Goal: Task Accomplishment & Management: Manage account settings

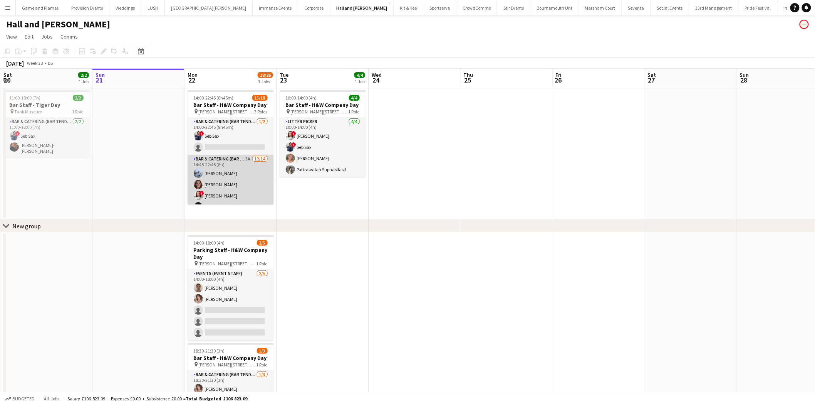
click at [235, 158] on app-card-role "Bar & Catering (Bar Tender) 3A [DATE] 14:45-22:45 (8h) [PERSON_NAME] [PERSON_NA…" at bounding box center [231, 240] width 86 height 171
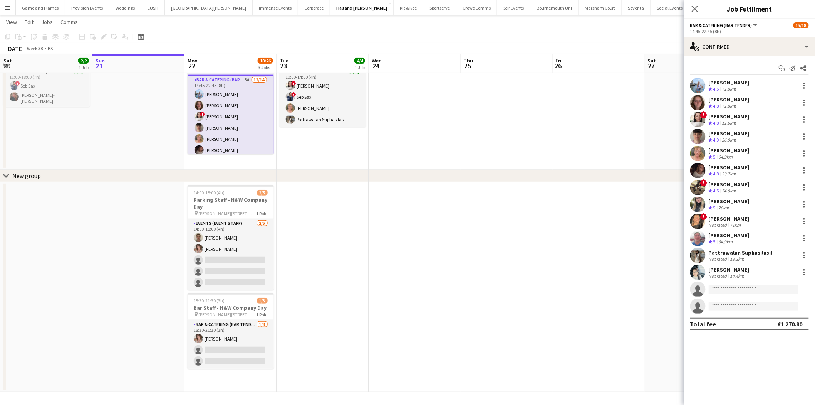
scroll to position [163, 0]
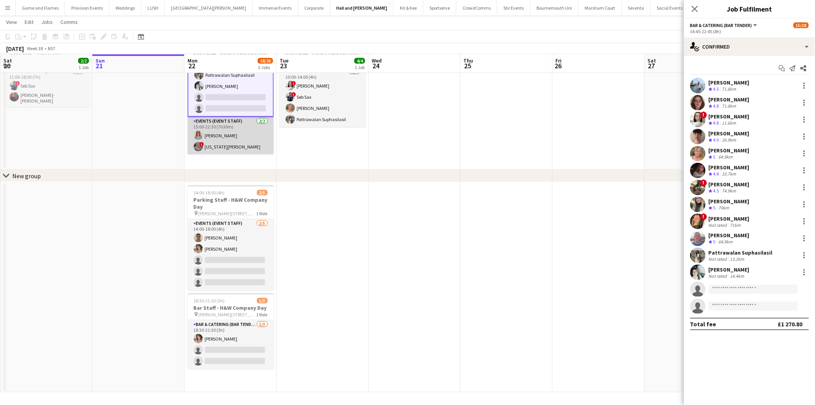
click at [210, 129] on app-card-role "Events (Event Staff) [DATE] 15:00-22:30 (7h30m) [PERSON_NAME] ! [US_STATE][PERS…" at bounding box center [231, 135] width 86 height 37
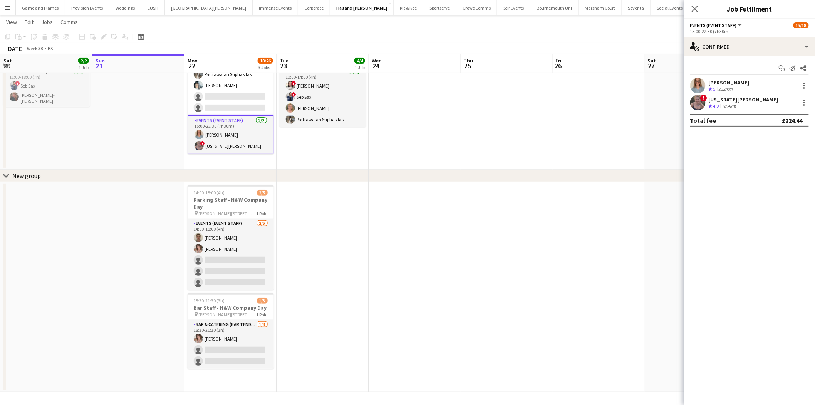
click at [748, 62] on div "Start chat Send notification Share" at bounding box center [750, 68] width 119 height 13
click at [747, 49] on div "single-neutral-actions-check-2 Confirmed" at bounding box center [749, 46] width 131 height 18
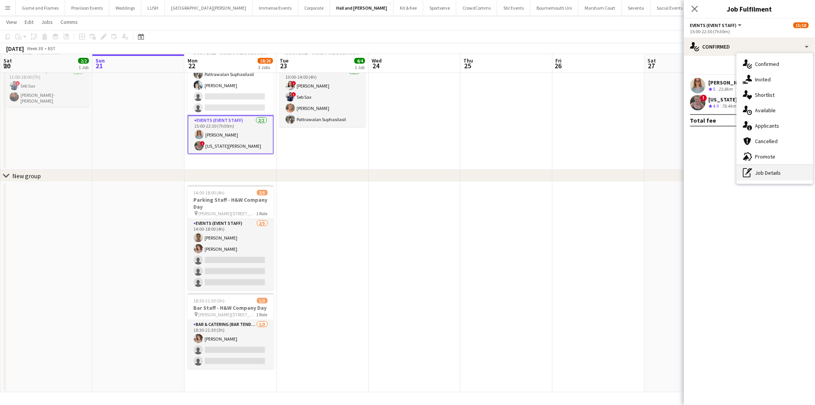
click at [767, 173] on div "pen-write Job Details" at bounding box center [775, 172] width 76 height 15
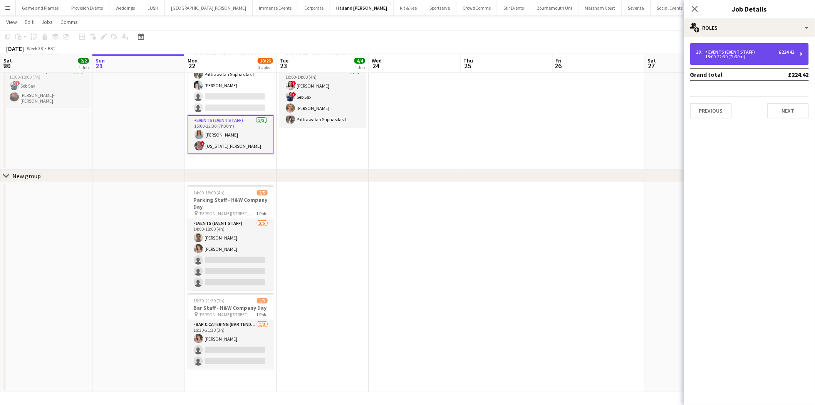
click at [763, 60] on div "2 x Events (Event Staff) £224.42 15:00-22:30 (7h30m)" at bounding box center [750, 54] width 119 height 22
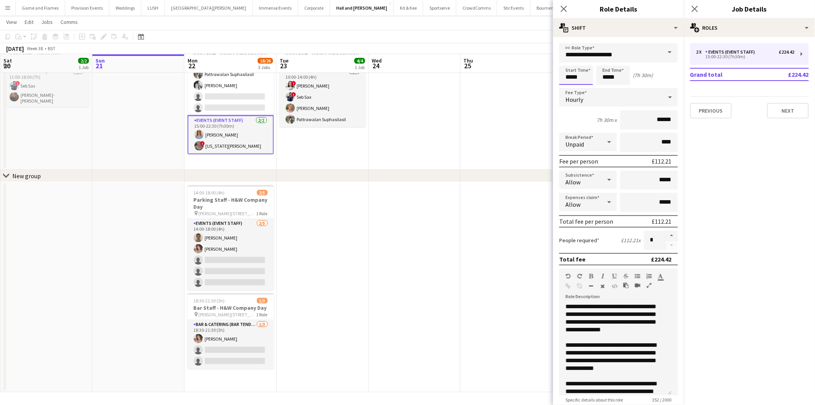
click at [573, 75] on input "*****" at bounding box center [577, 75] width 34 height 19
type input "*****"
click at [476, 114] on app-date-cell at bounding box center [507, 103] width 92 height 133
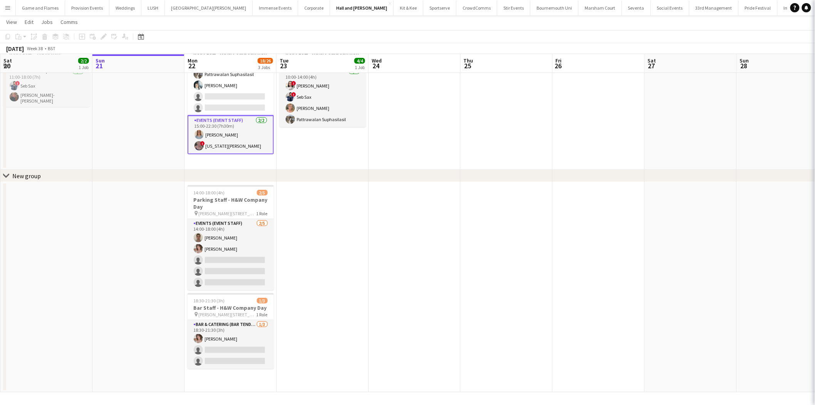
scroll to position [168, 0]
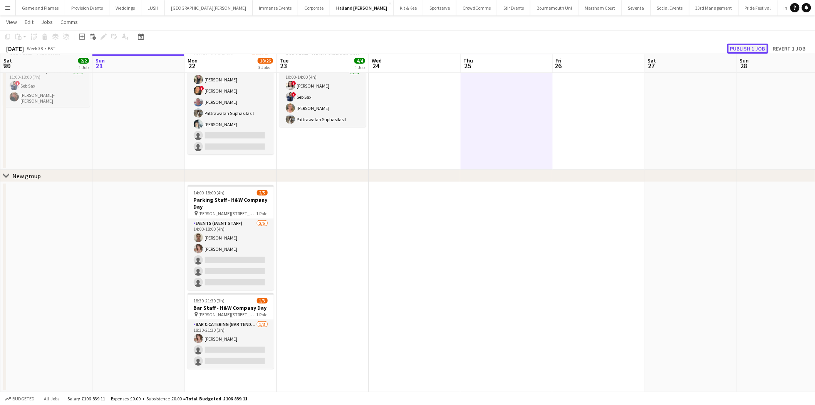
click at [740, 52] on button "Publish 1 job" at bounding box center [748, 49] width 41 height 10
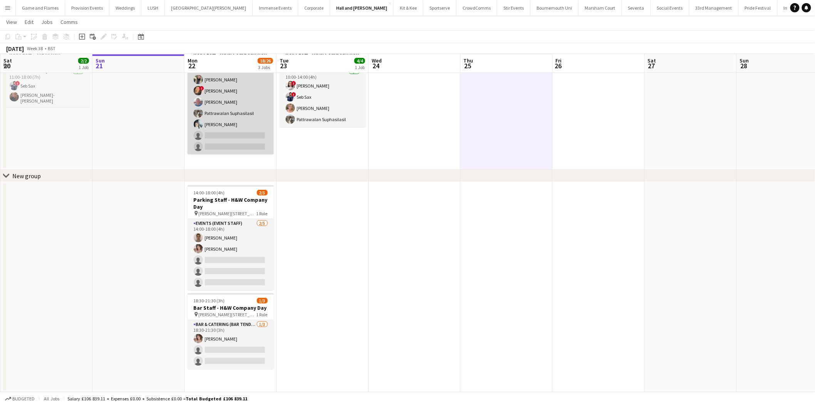
click at [201, 88] on span "!" at bounding box center [202, 88] width 5 height 5
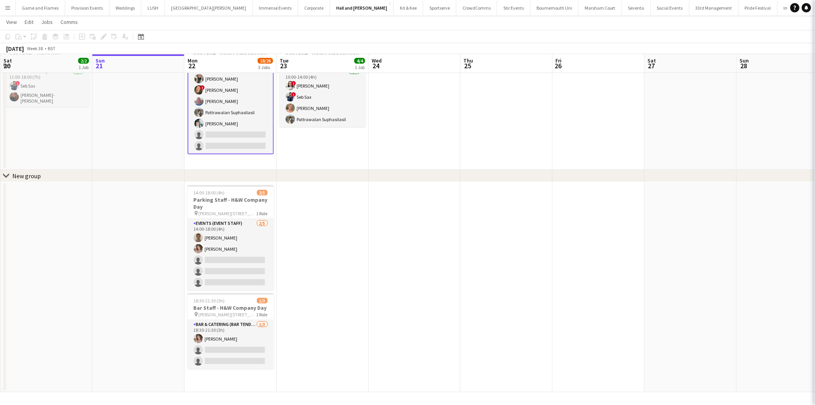
scroll to position [162, 0]
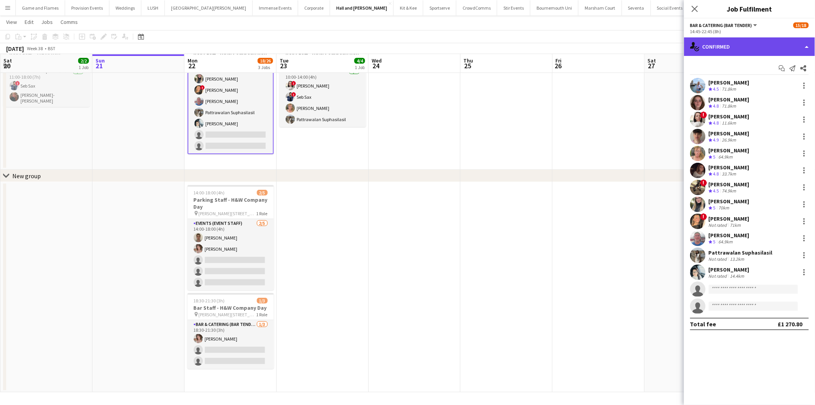
click at [797, 46] on div "single-neutral-actions-check-2 Confirmed" at bounding box center [749, 46] width 131 height 18
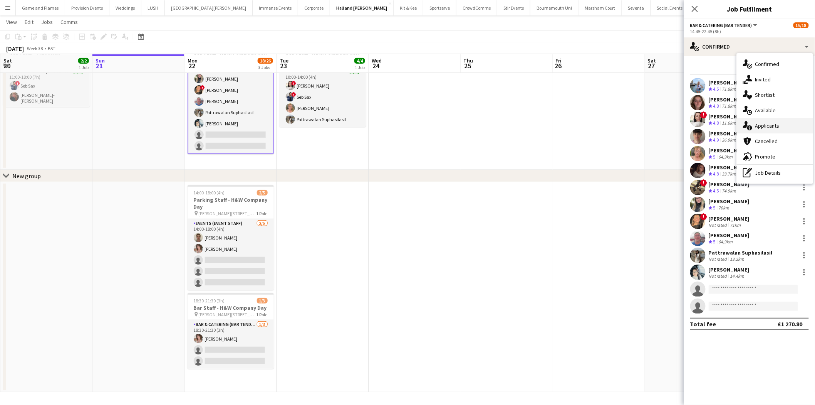
click at [767, 125] on span "Applicants" at bounding box center [768, 125] width 24 height 7
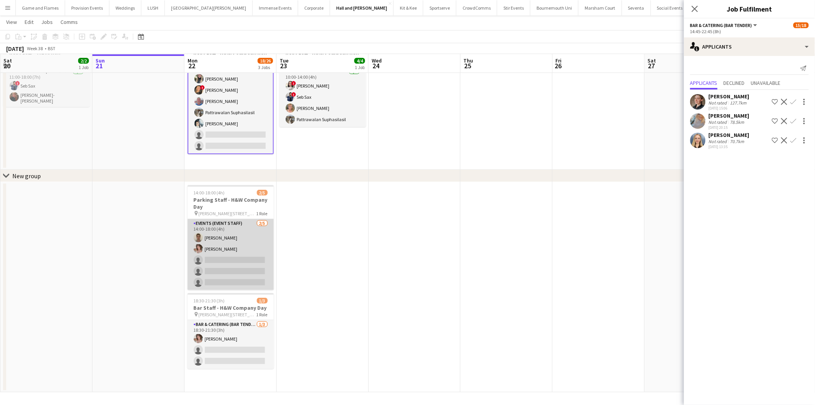
click at [234, 260] on app-card-role "Events (Event Staff) [DATE] 14:00-18:00 (4h) [PERSON_NAME] [PERSON_NAME] single…" at bounding box center [231, 254] width 86 height 71
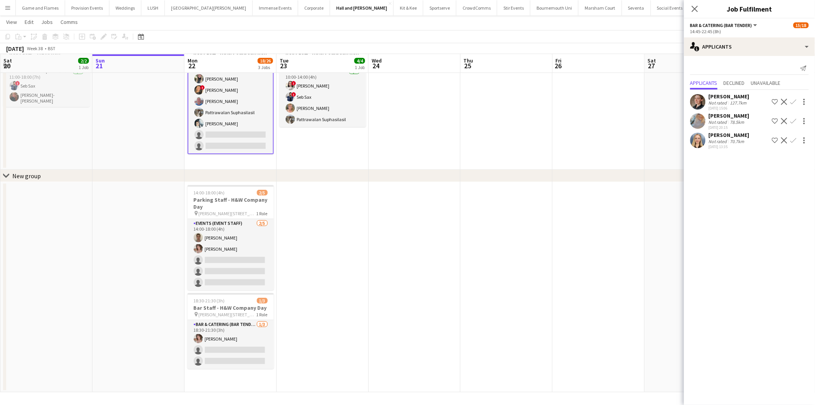
scroll to position [162, 0]
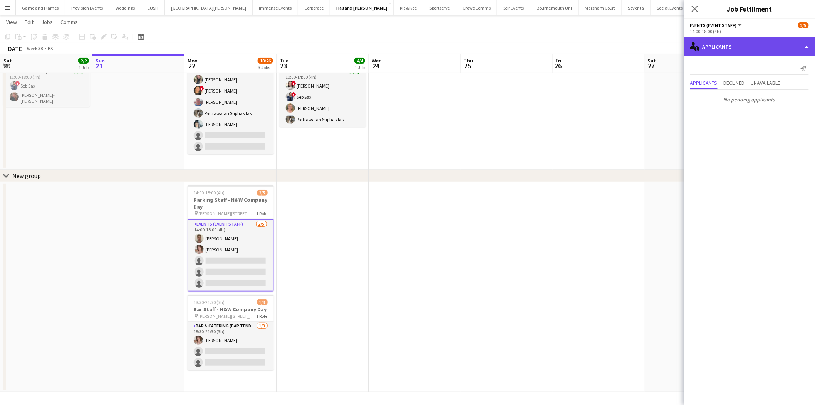
click at [721, 41] on div "single-neutral-actions-information Applicants" at bounding box center [749, 46] width 131 height 18
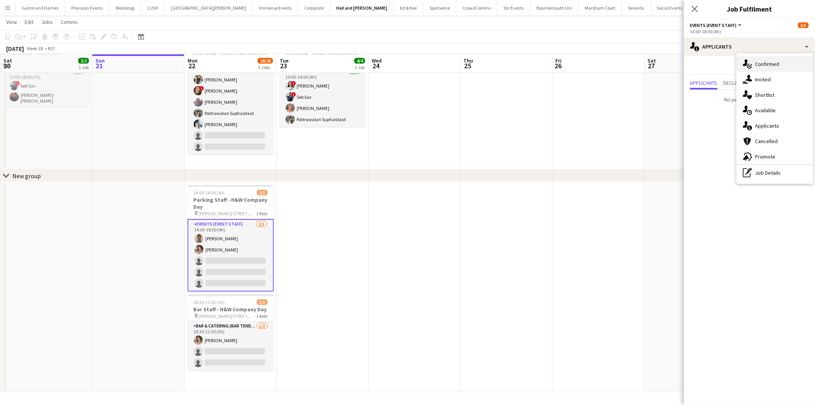
click at [769, 66] on span "Confirmed" at bounding box center [768, 64] width 24 height 7
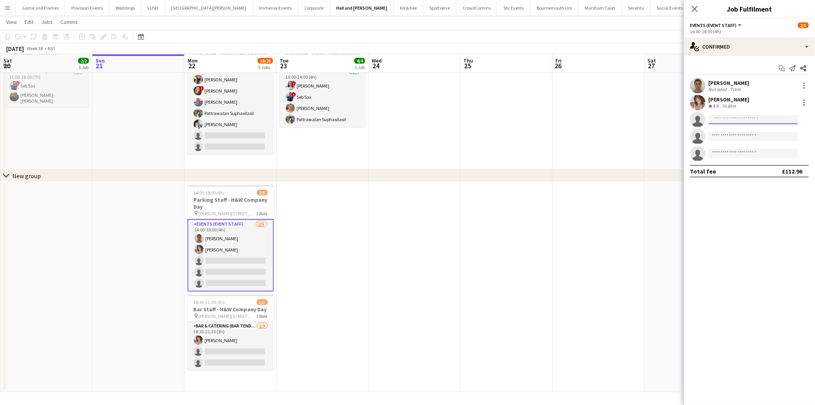
click at [716, 120] on input at bounding box center [753, 119] width 89 height 9
type input "*******"
click at [736, 135] on span "[PERSON_NAME][EMAIL_ADDRESS][PERSON_NAME][DOMAIN_NAME]" at bounding box center [754, 137] width 77 height 6
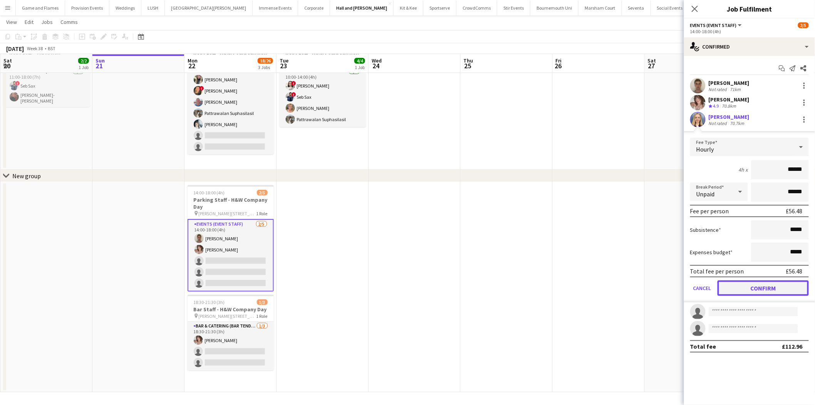
click at [783, 286] on button "Confirm" at bounding box center [763, 287] width 91 height 15
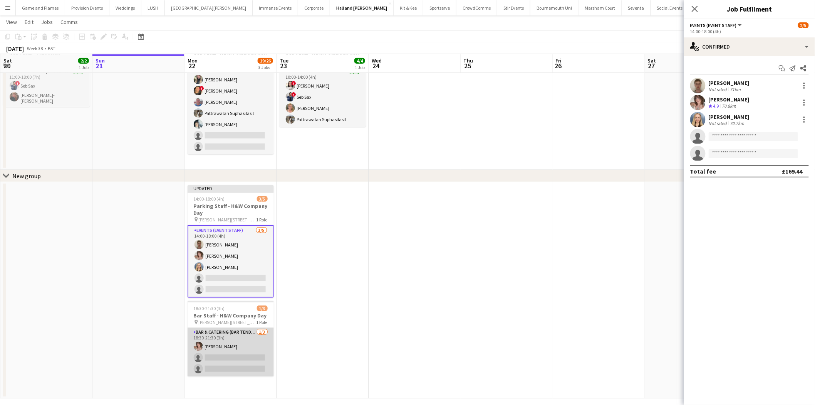
click at [241, 357] on app-card-role "Bar & Catering (Bar Tender) [DATE] 18:30-21:30 (3h) [PERSON_NAME] single-neutra…" at bounding box center [231, 352] width 86 height 49
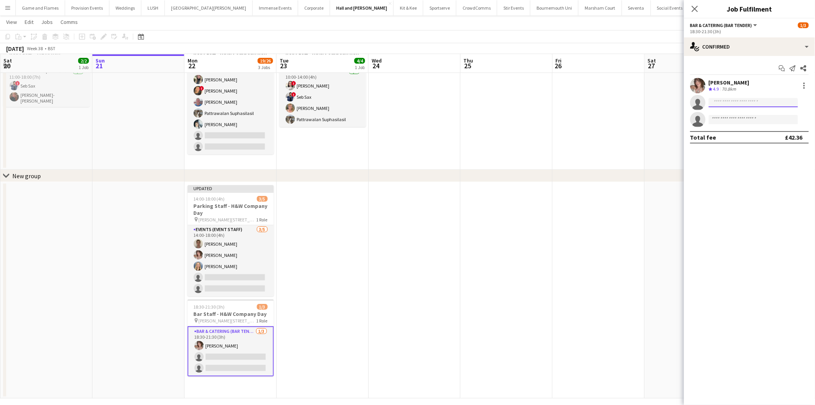
click at [723, 104] on input at bounding box center [753, 102] width 89 height 9
type input "*****"
click at [730, 114] on span "[PERSON_NAME]" at bounding box center [738, 113] width 44 height 7
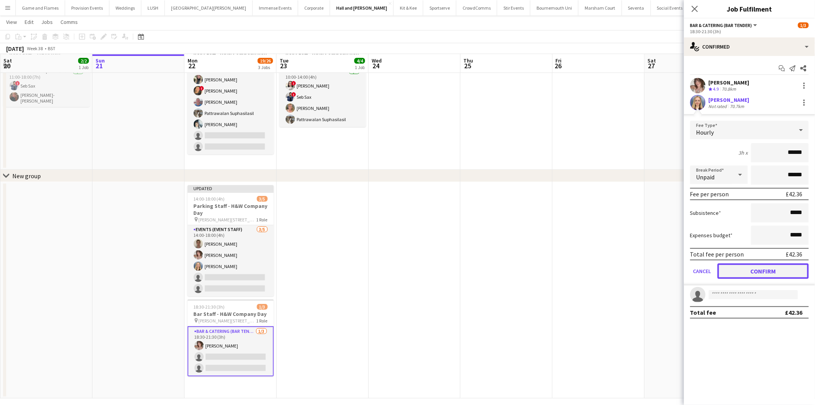
click at [763, 267] on button "Confirm" at bounding box center [763, 270] width 91 height 15
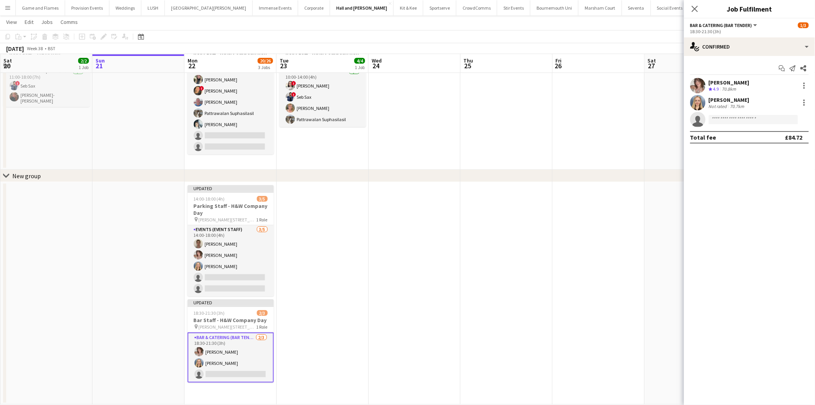
click at [499, 244] on app-date-cell at bounding box center [507, 293] width 92 height 222
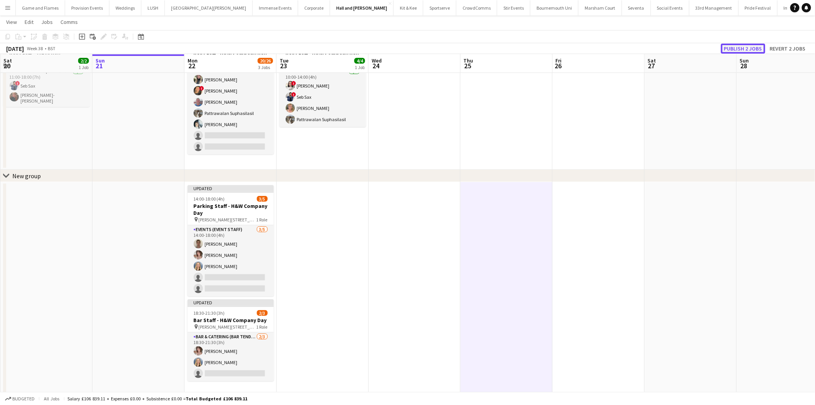
click at [742, 44] on button "Publish 2 jobs" at bounding box center [743, 49] width 44 height 10
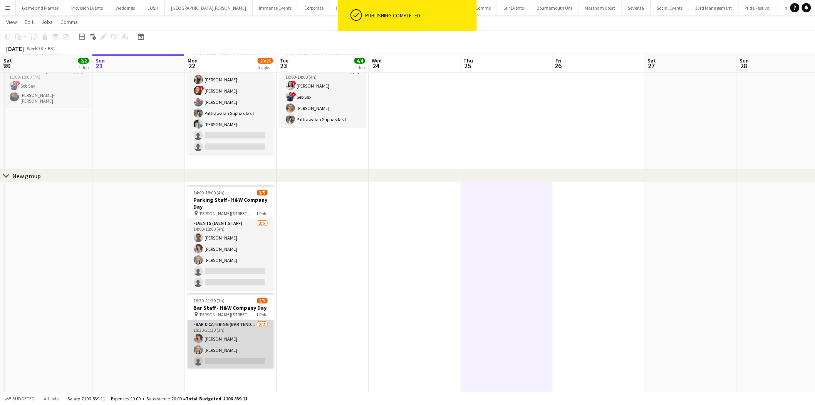
click at [239, 355] on app-card-role "Bar & Catering (Bar Tender) [DATE] 18:30-21:30 (3h) [PERSON_NAME] [PERSON_NAME]…" at bounding box center [231, 344] width 86 height 49
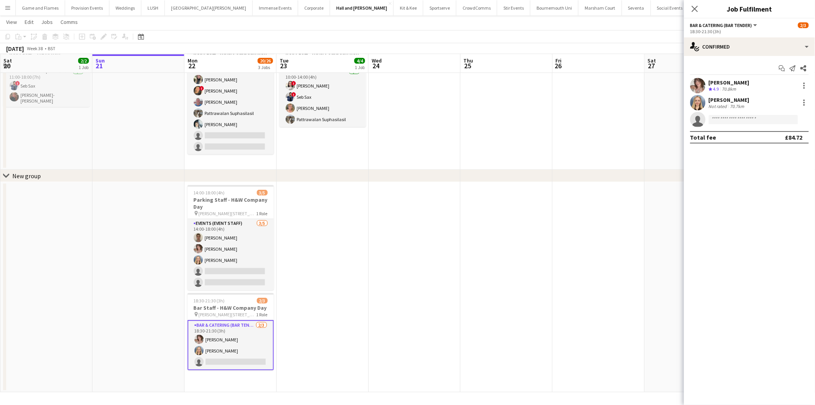
scroll to position [0, 0]
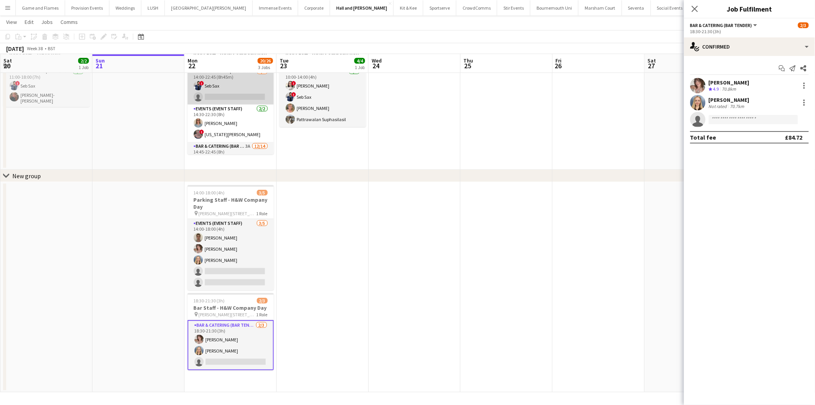
click at [248, 89] on app-card-role "Bar & Catering (Bar Tender) [DATE] 14:00-22:45 (8h45m) ! Seb Sax single-neutral…" at bounding box center [231, 85] width 86 height 37
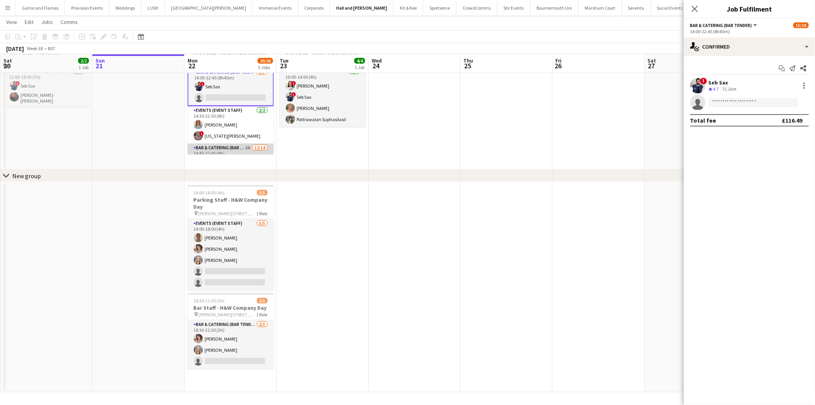
click at [222, 148] on app-card-role "Bar & Catering (Bar Tender) 3A [DATE] 14:45-22:45 (8h) [PERSON_NAME] [PERSON_NA…" at bounding box center [231, 228] width 86 height 171
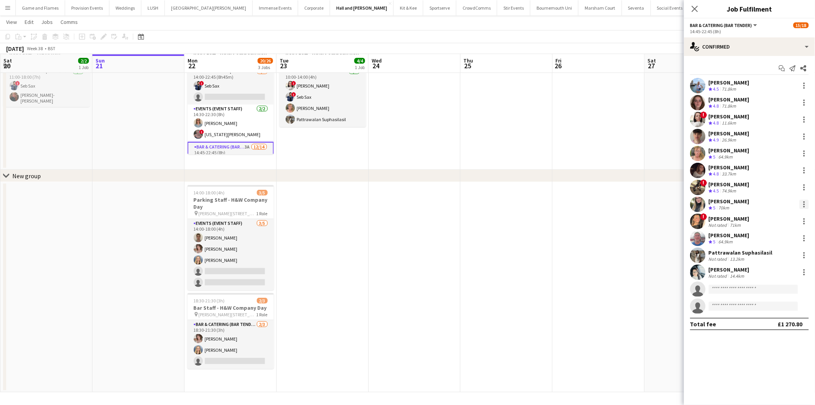
click at [803, 203] on div at bounding box center [804, 204] width 9 height 9
click at [791, 237] on span "Switch crew" at bounding box center [780, 237] width 48 height 7
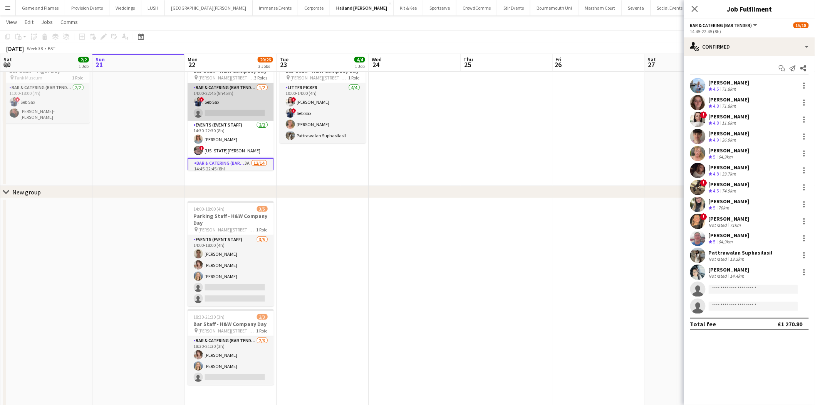
click at [225, 104] on app-card-role "Bar & Catering (Bar Tender) [DATE] 14:00-22:45 (8h45m) ! Seb Sax single-neutral…" at bounding box center [231, 101] width 86 height 37
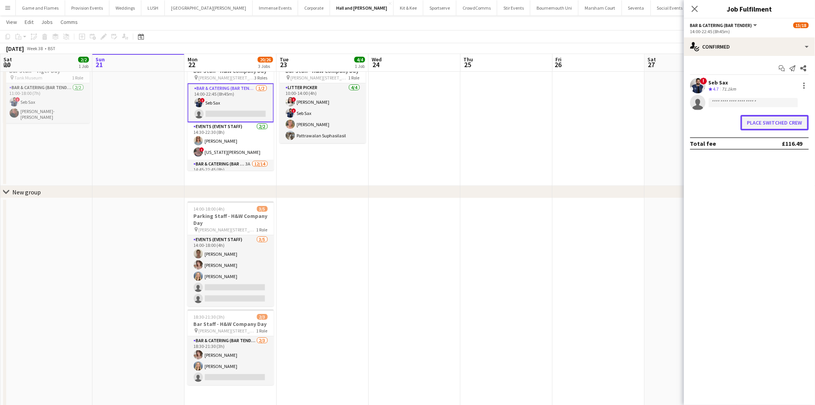
click at [788, 126] on button "Place switched crew" at bounding box center [775, 122] width 68 height 15
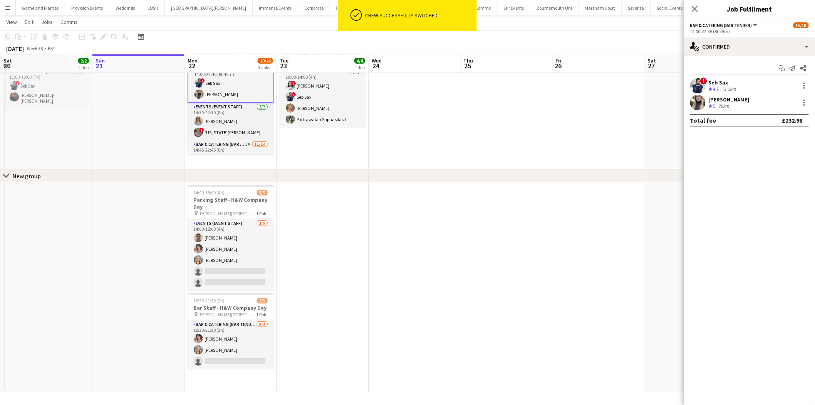
scroll to position [12, 0]
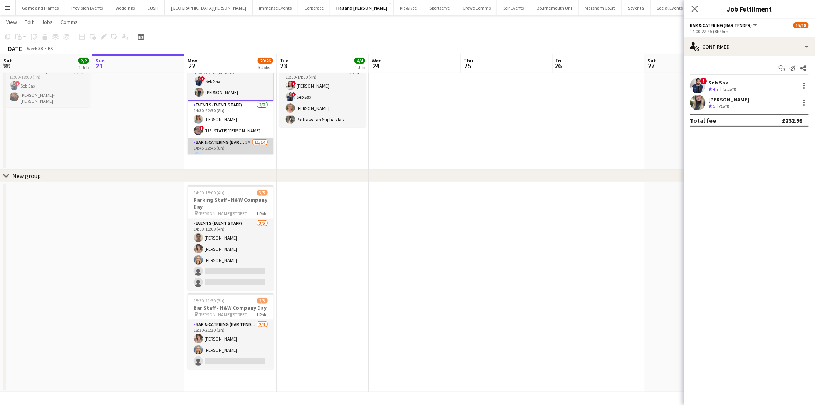
click at [229, 143] on app-card-role "Bar & Catering (Bar Tender) 3A [DATE] 14:45-22:45 (8h) [PERSON_NAME] [PERSON_NA…" at bounding box center [231, 223] width 86 height 171
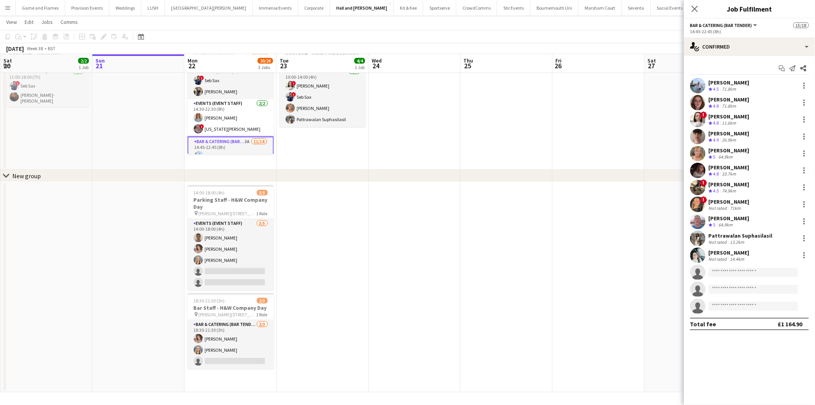
scroll to position [11, 0]
click at [767, 39] on div "single-neutral-actions-check-2 Confirmed" at bounding box center [749, 46] width 131 height 18
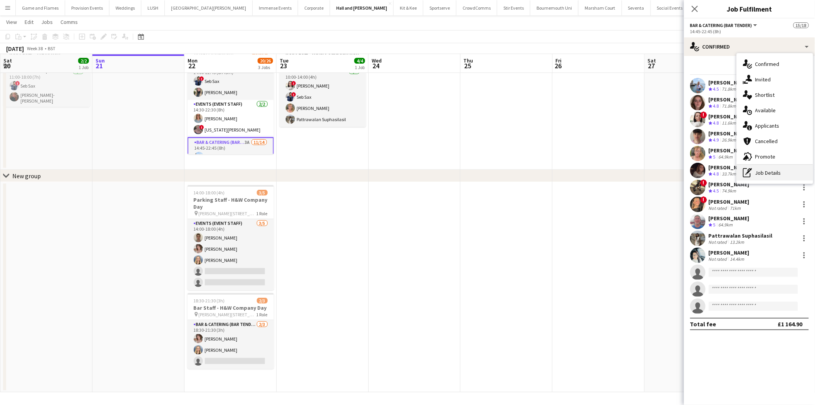
click at [781, 170] on div "pen-write Job Details" at bounding box center [775, 172] width 76 height 15
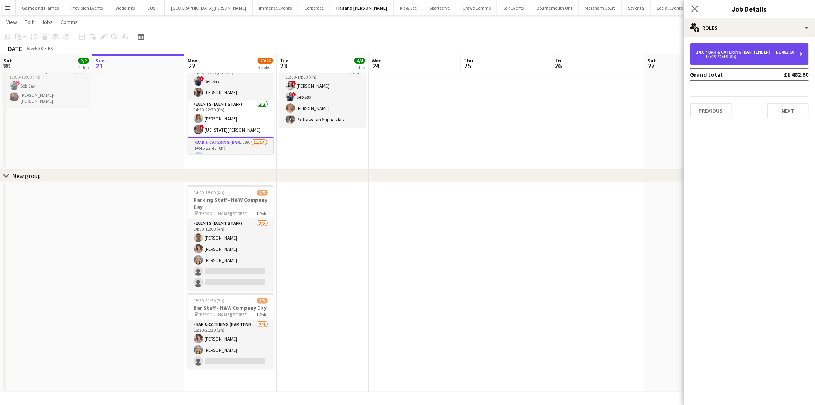
click at [758, 58] on div "14:45-22:45 (8h)" at bounding box center [746, 57] width 98 height 4
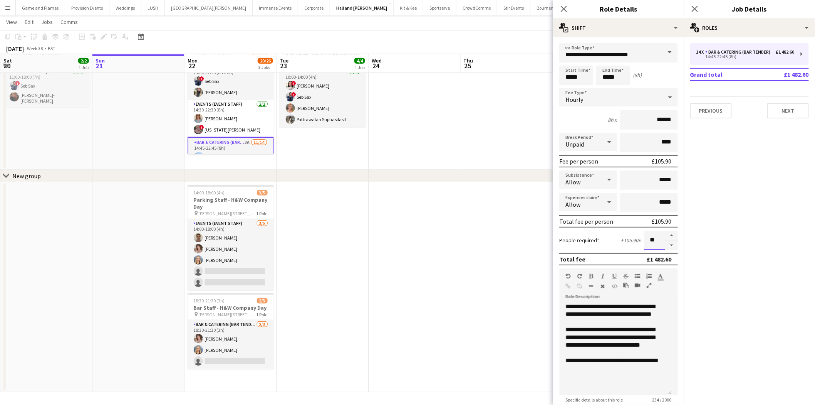
click at [648, 236] on input "**" at bounding box center [654, 239] width 21 height 19
type input "**"
click at [496, 267] on app-date-cell at bounding box center [507, 287] width 92 height 210
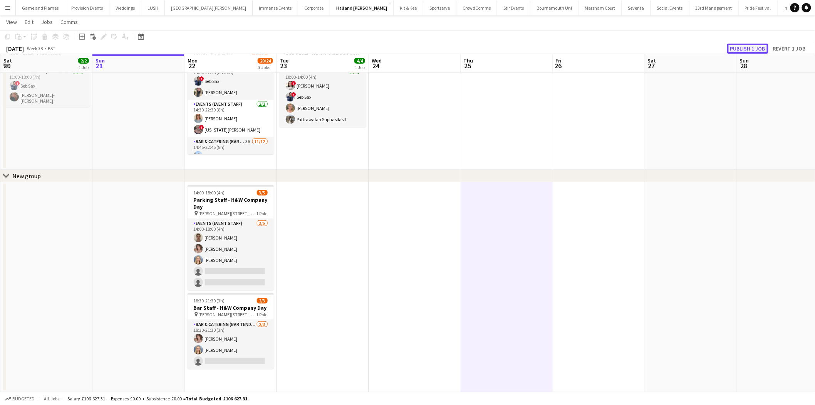
click at [750, 47] on button "Publish 1 job" at bounding box center [748, 49] width 41 height 10
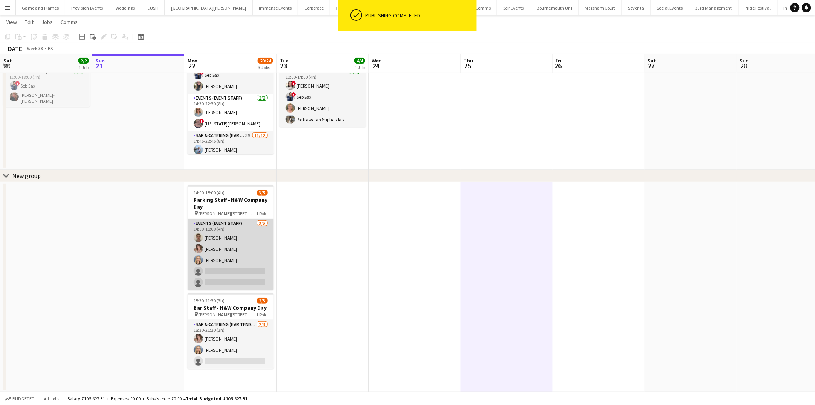
click at [221, 241] on app-card-role "Events (Event Staff) [DATE] 14:00-18:00 (4h) [PERSON_NAME] [PERSON_NAME] [PERSO…" at bounding box center [231, 254] width 86 height 71
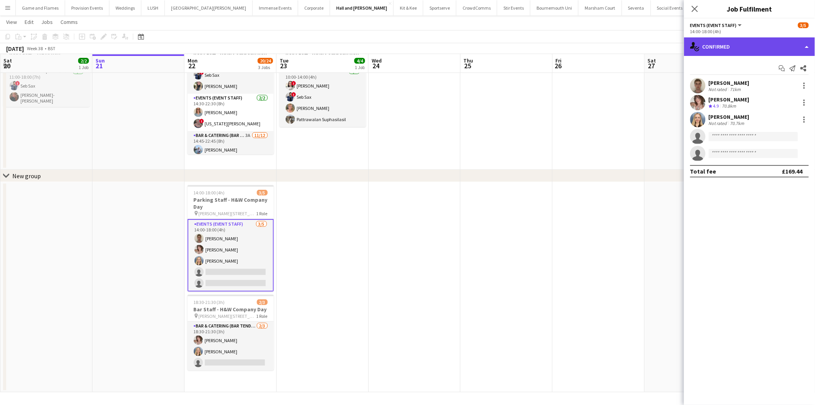
click at [752, 48] on div "single-neutral-actions-check-2 Confirmed" at bounding box center [749, 46] width 131 height 18
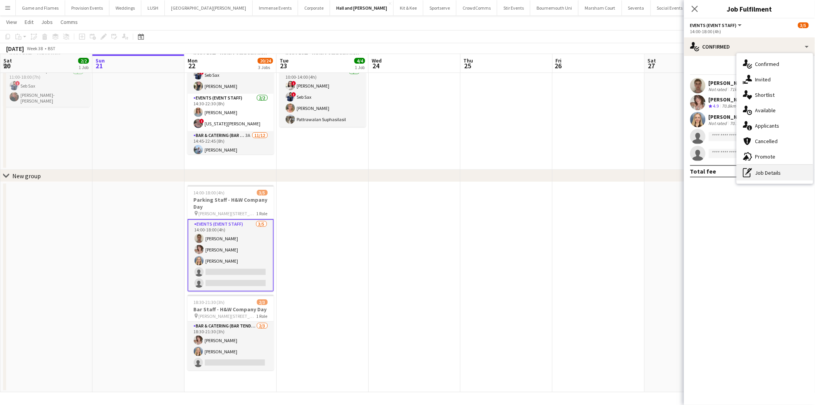
click at [765, 171] on div "pen-write Job Details" at bounding box center [775, 172] width 76 height 15
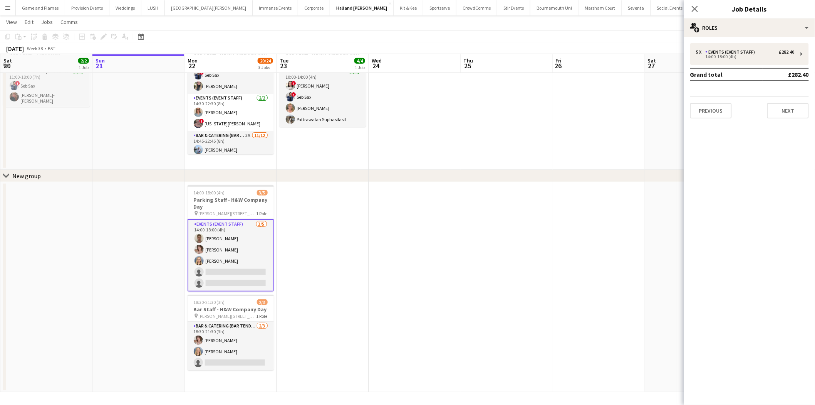
click at [723, 72] on td "Grand total" at bounding box center [727, 74] width 73 height 12
click at [729, 50] on div "Events (Event Staff)" at bounding box center [732, 51] width 53 height 5
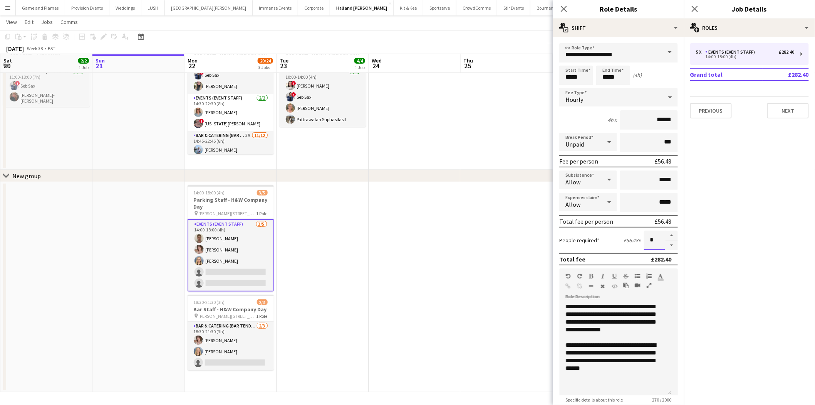
click at [647, 238] on input "*" at bounding box center [654, 239] width 21 height 19
type input "*"
click at [446, 233] on app-date-cell at bounding box center [415, 287] width 92 height 210
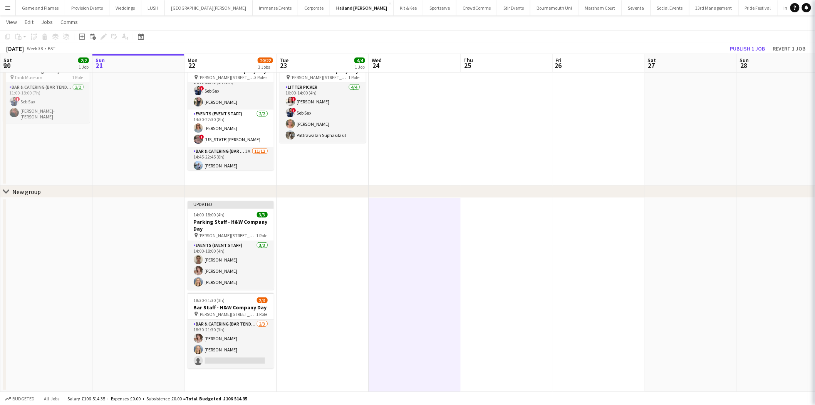
scroll to position [33, 0]
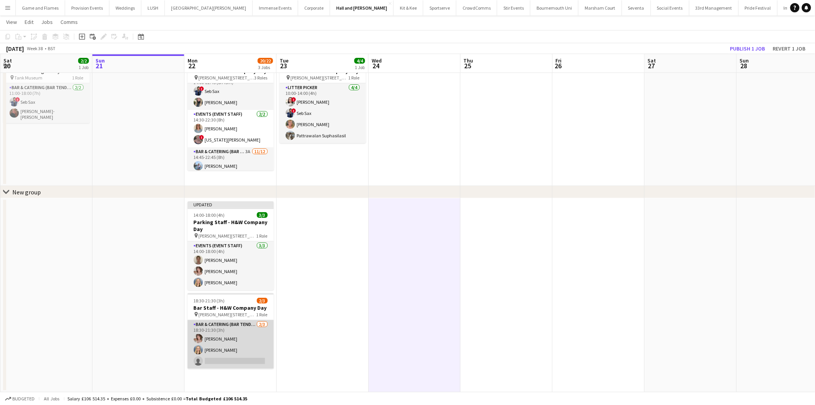
click at [220, 329] on app-card-role "Bar & Catering (Bar Tender) [DATE] 18:30-21:30 (3h) [PERSON_NAME] [PERSON_NAME]…" at bounding box center [231, 344] width 86 height 49
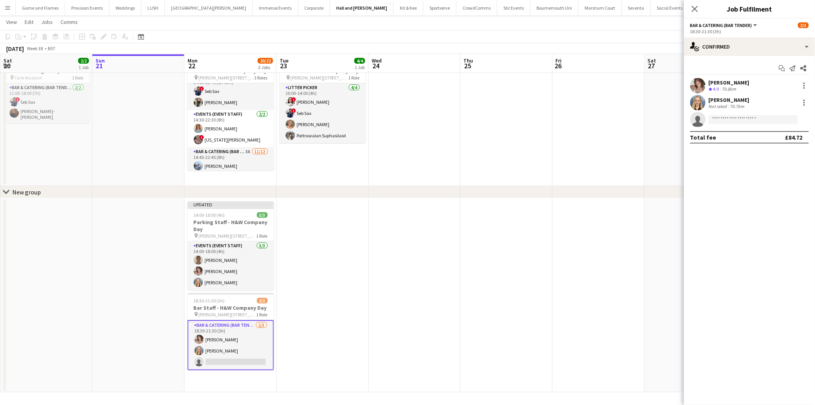
click at [743, 36] on app-options-switcher "Bar & Catering (Bar Tender) All roles Bar & Catering (Bar Tender) [DATE] 18:30-…" at bounding box center [749, 27] width 131 height 19
click at [743, 42] on div "single-neutral-actions-check-2 Confirmed" at bounding box center [749, 46] width 131 height 18
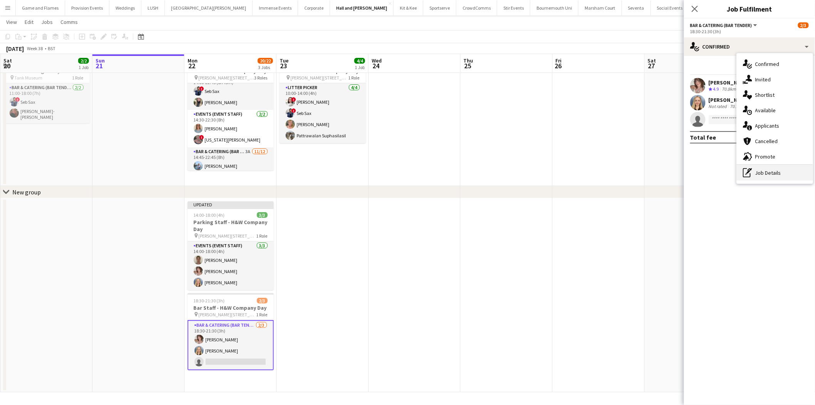
click at [766, 170] on div "pen-write Job Details" at bounding box center [775, 172] width 76 height 15
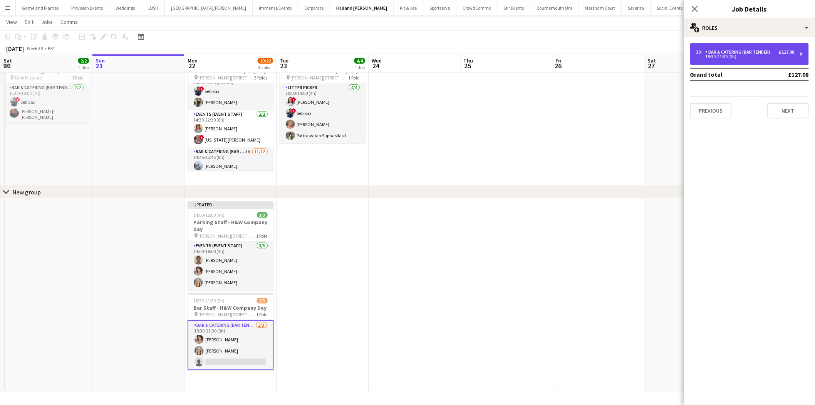
click at [761, 49] on div "Bar & Catering (Bar Tender)" at bounding box center [740, 51] width 68 height 5
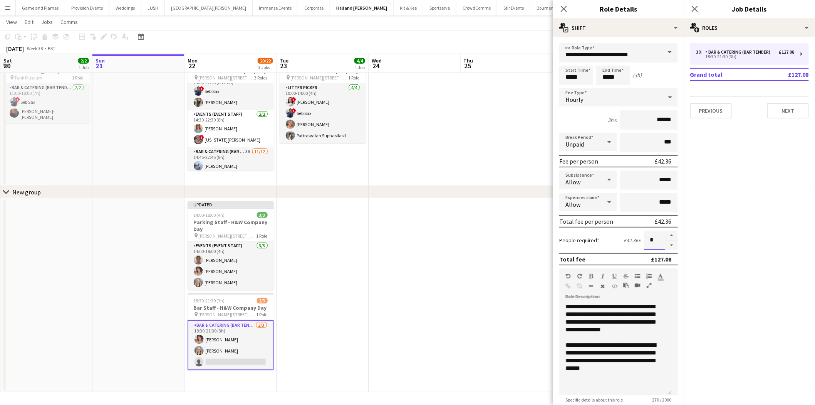
click at [644, 236] on input "*" at bounding box center [654, 239] width 21 height 19
type input "*"
click at [396, 189] on div "chevron-right New group" at bounding box center [407, 192] width 815 height 12
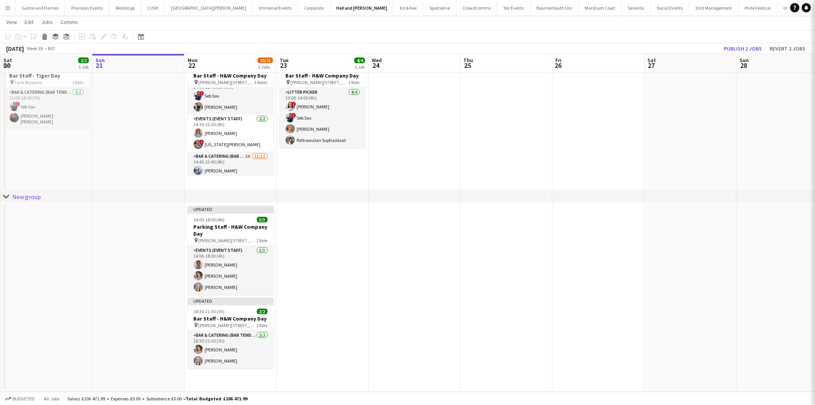
scroll to position [29, 0]
click at [729, 48] on button "Publish 2 jobs" at bounding box center [743, 49] width 44 height 10
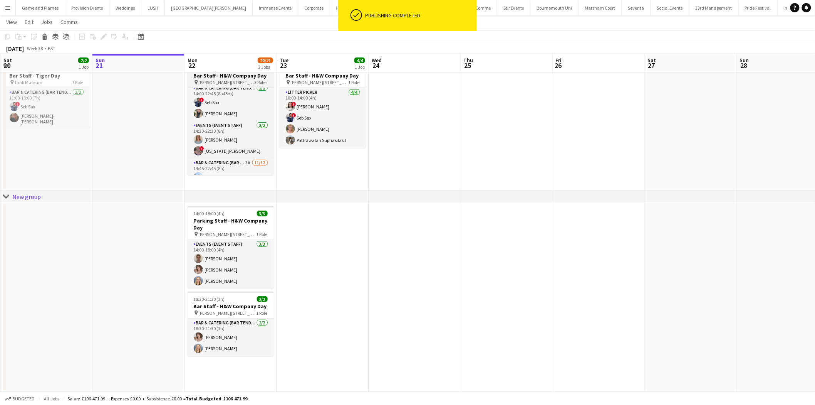
scroll to position [0, 0]
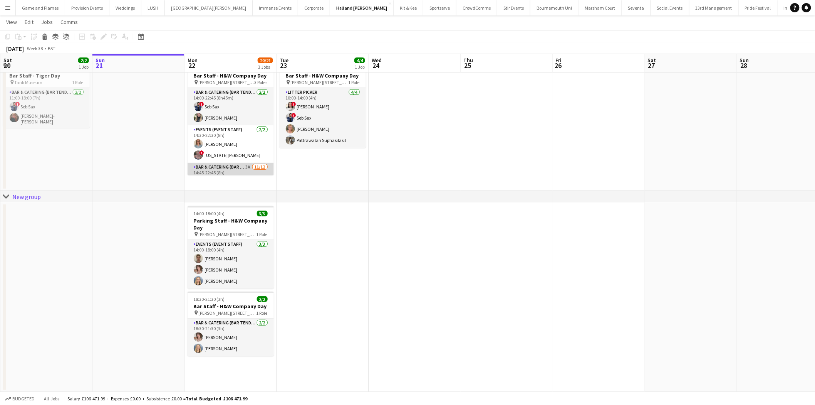
click at [231, 170] on app-card-role "Bar & Catering (Bar Tender) 3A [DATE] 14:45-22:45 (8h) [PERSON_NAME] [PERSON_NA…" at bounding box center [231, 237] width 86 height 149
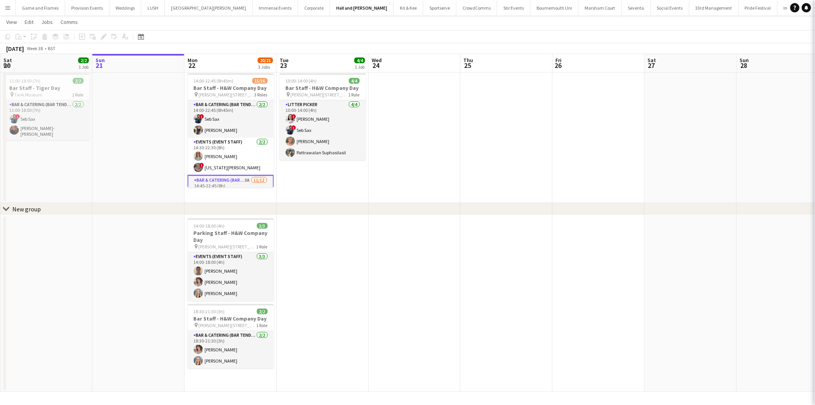
scroll to position [16, 0]
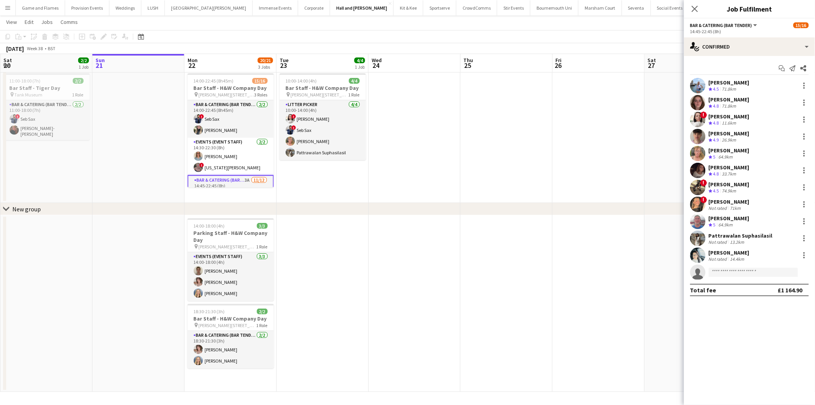
click at [719, 252] on div "[PERSON_NAME]" at bounding box center [729, 252] width 41 height 7
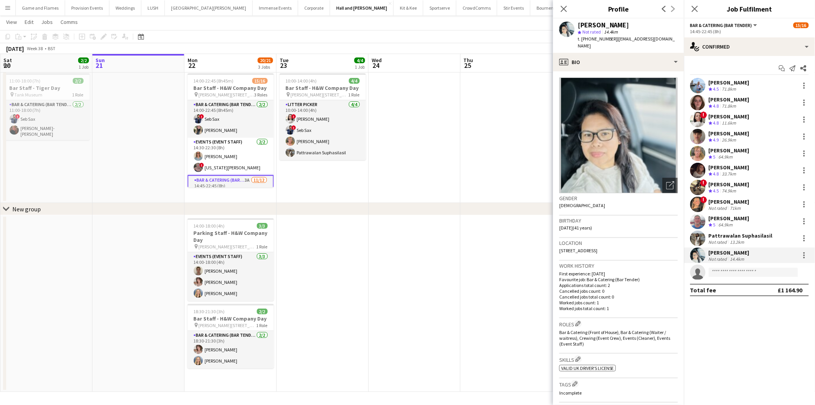
click at [619, 22] on div "[PERSON_NAME]" at bounding box center [604, 25] width 52 height 7
copy div "[PERSON_NAME]"
click at [723, 132] on div "[PERSON_NAME]" at bounding box center [729, 133] width 41 height 7
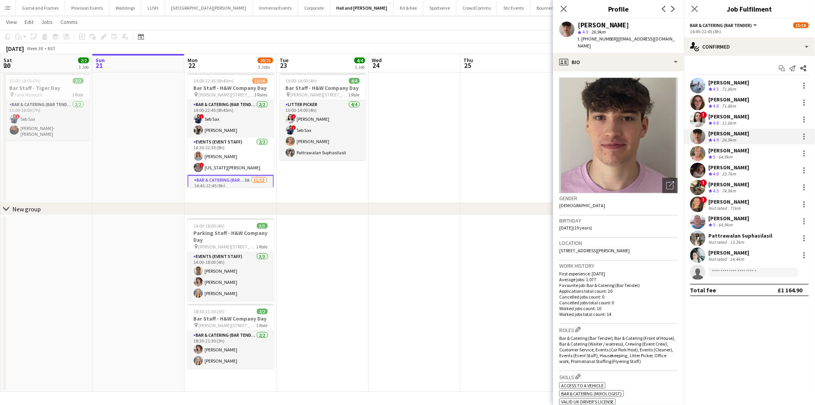
click at [612, 40] on span "t. [PHONE_NUMBER]" at bounding box center [598, 39] width 40 height 6
click at [716, 81] on div "[PERSON_NAME]" at bounding box center [729, 82] width 41 height 7
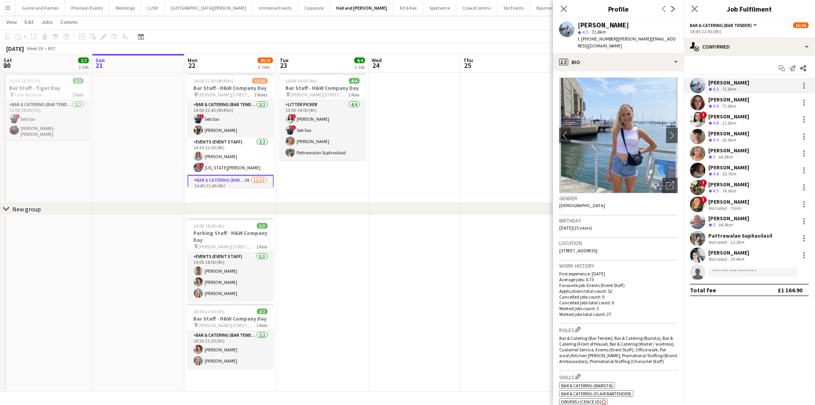
click at [723, 97] on div "[PERSON_NAME]" at bounding box center [729, 99] width 41 height 7
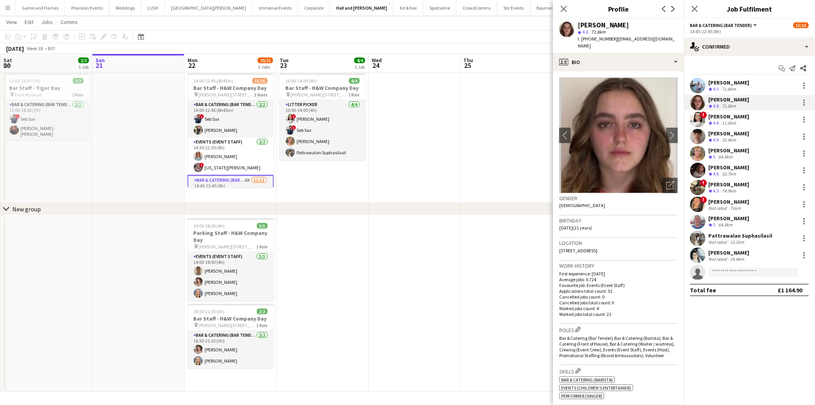
click at [727, 206] on div "Not rated" at bounding box center [719, 208] width 20 height 6
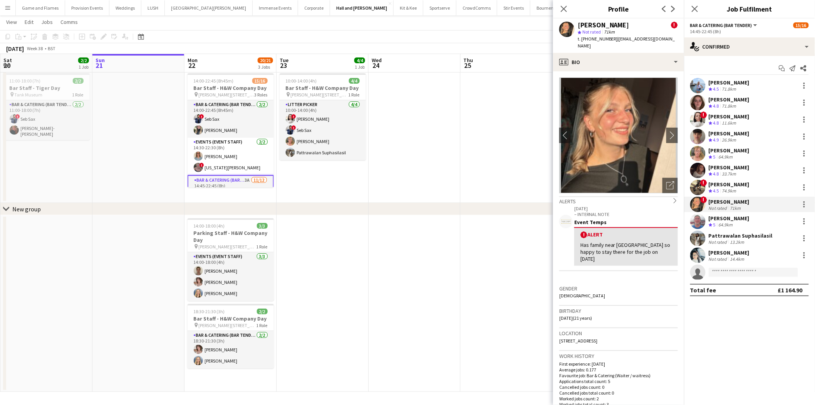
click at [726, 220] on div "[PERSON_NAME]" at bounding box center [729, 218] width 41 height 7
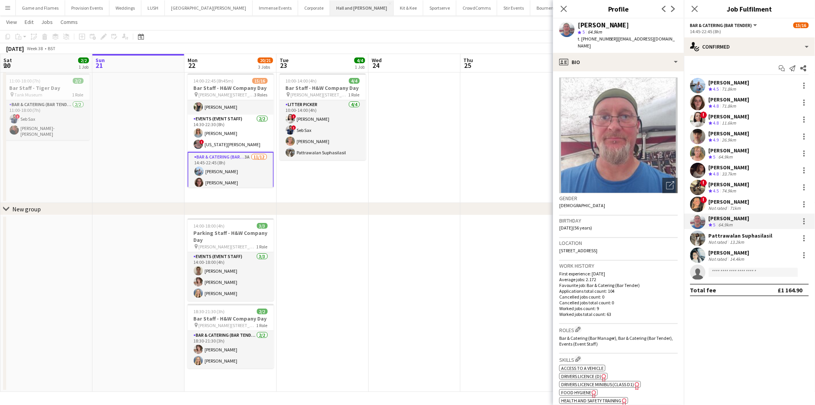
scroll to position [29, 0]
click at [597, 38] on span "t. [PHONE_NUMBER]" at bounding box center [598, 39] width 40 height 6
click at [714, 149] on div "[PERSON_NAME]" at bounding box center [729, 150] width 41 height 7
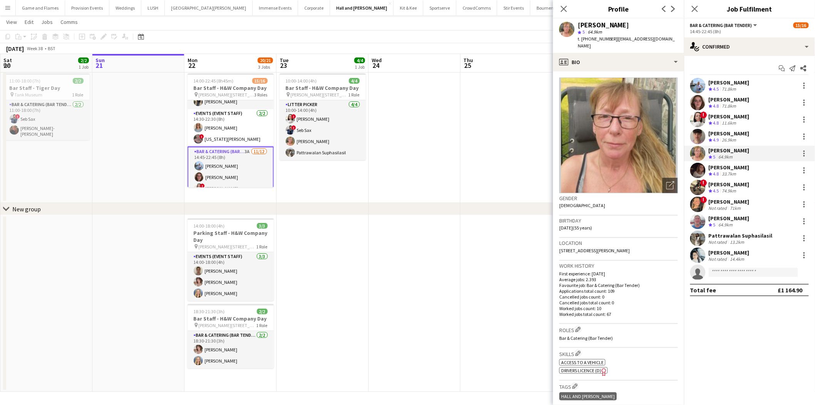
click at [716, 217] on div "[PERSON_NAME]" at bounding box center [729, 218] width 41 height 7
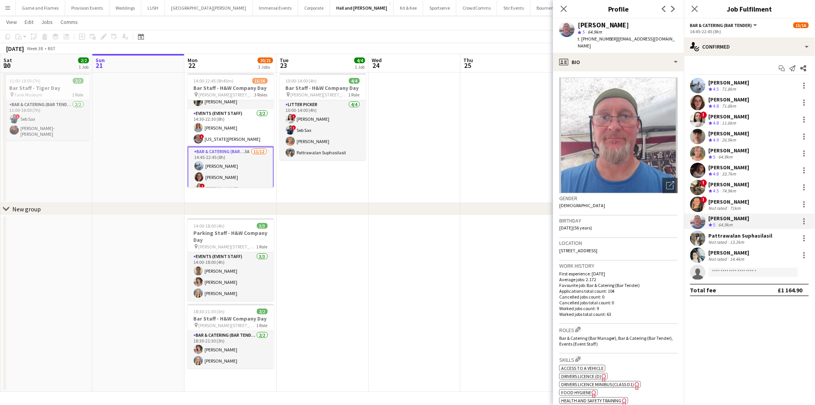
click at [729, 146] on div "[PERSON_NAME] Crew rating 5 64.9km" at bounding box center [749, 153] width 131 height 15
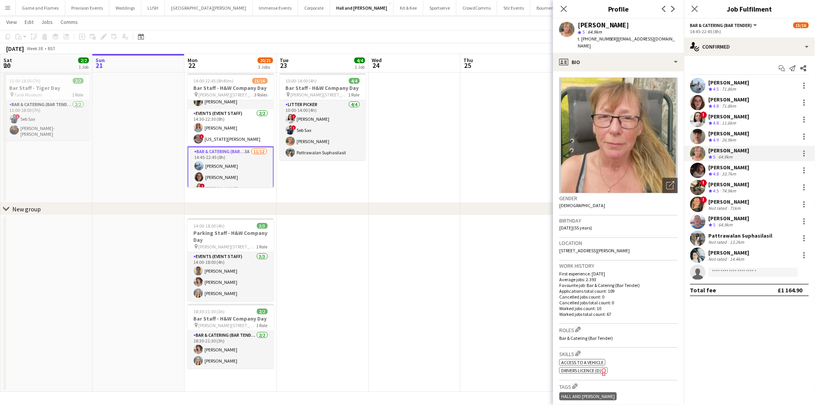
click at [729, 167] on div "[PERSON_NAME]" at bounding box center [729, 167] width 41 height 7
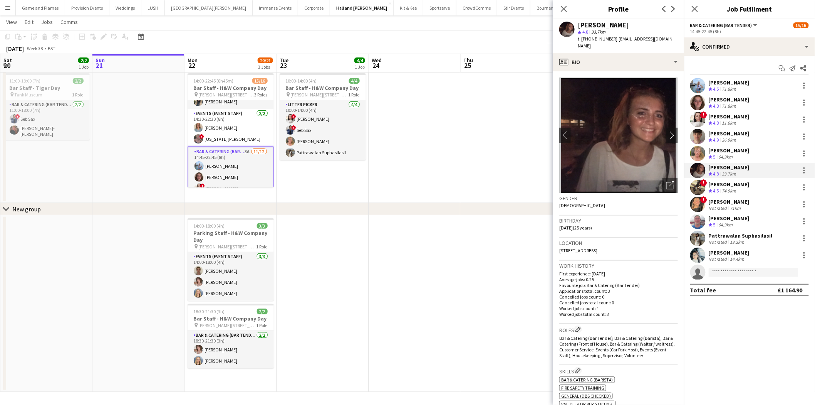
click at [725, 205] on div "Not rated" at bounding box center [719, 208] width 20 height 6
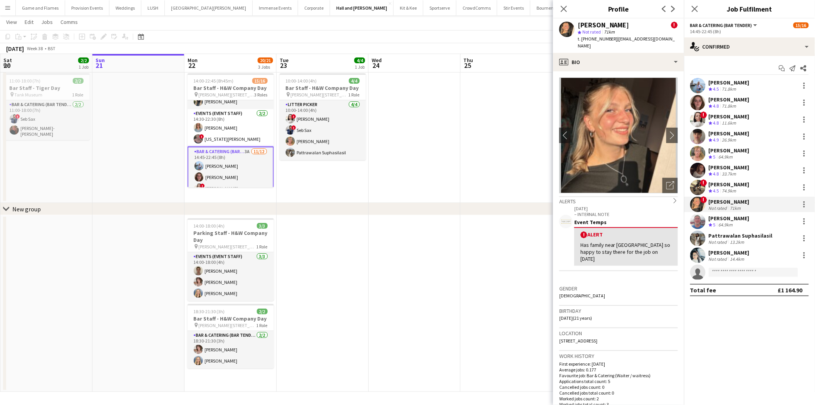
click at [731, 234] on div "Pattrawalan Suphasilasil" at bounding box center [741, 235] width 64 height 7
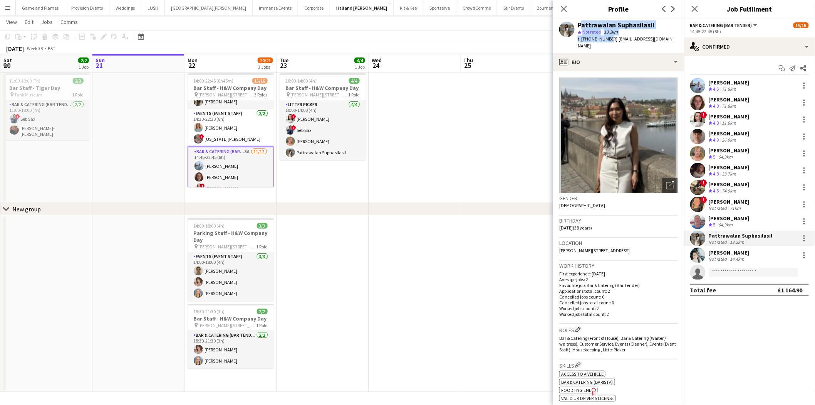
drag, startPoint x: 603, startPoint y: 42, endPoint x: 578, endPoint y: 23, distance: 31.4
click at [578, 23] on div "Pattrawalan Suphasilasil star Not rated 13.2km t. [PHONE_NUMBER] | [EMAIL_ADDRE…" at bounding box center [628, 36] width 100 height 28
copy div "Pattrawalan Suphasilasil star Not rated 13.2km t. [PHONE_NUMBER]"
click at [719, 253] on div "[PERSON_NAME]" at bounding box center [729, 252] width 41 height 7
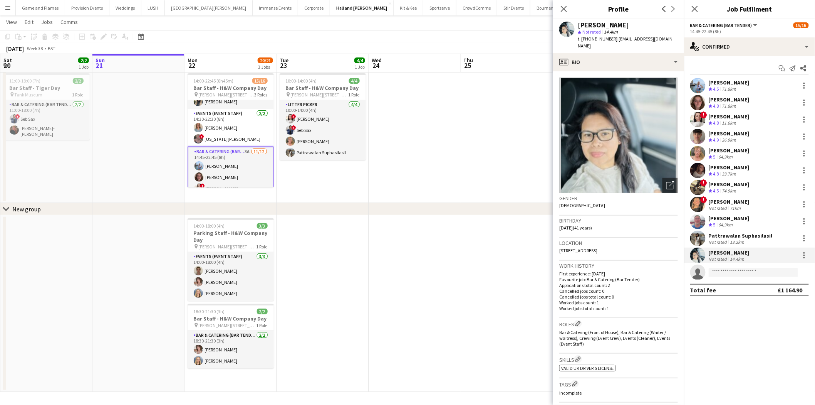
drag, startPoint x: 615, startPoint y: 39, endPoint x: 570, endPoint y: 24, distance: 47.2
click at [570, 24] on div "[PERSON_NAME] star Not rated 14.4km t. [PHONE_NUMBER] | [EMAIL_ADDRESS][DOMAIN_…" at bounding box center [618, 35] width 131 height 34
copy div "[PERSON_NAME] star Not rated 14.4km t. [PHONE_NUMBER]"
click at [225, 270] on app-card-role "Events (Event Staff) [DATE] 14:00-18:00 (4h) [PERSON_NAME] [PERSON_NAME] [PERSO…" at bounding box center [231, 276] width 86 height 49
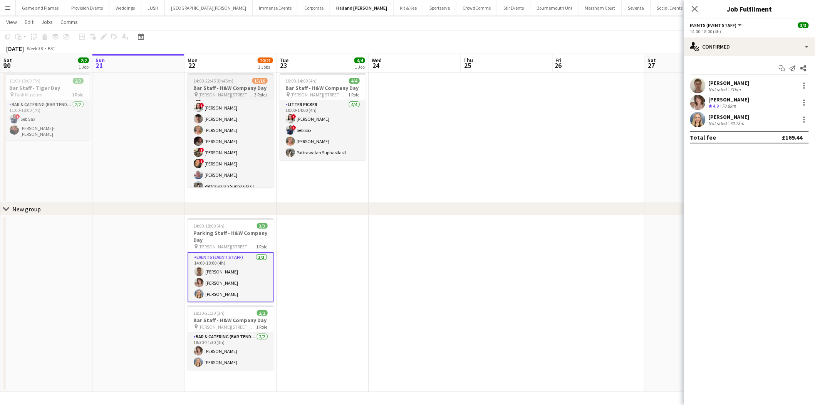
scroll to position [139, 0]
click at [749, 79] on div "[PERSON_NAME]" at bounding box center [729, 82] width 41 height 7
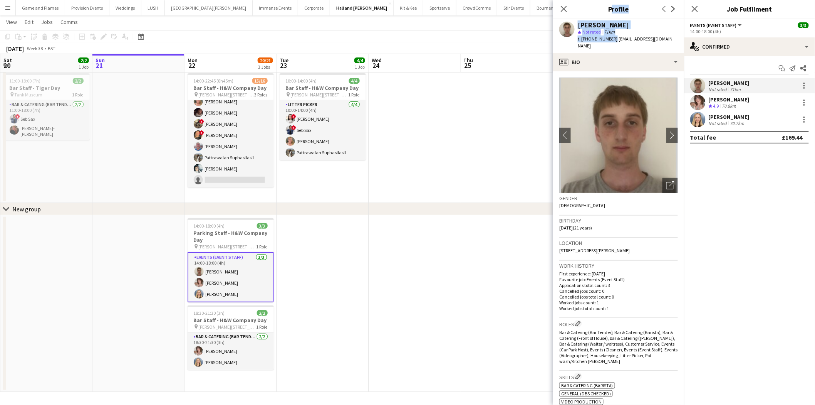
drag, startPoint x: 612, startPoint y: 39, endPoint x: 570, endPoint y: 18, distance: 46.9
click at [570, 18] on app-crew-profile "Close pop-in Profile Previous Next [PERSON_NAME] star Not rated 71km t. [PHONE_…" at bounding box center [618, 202] width 131 height 405
drag, startPoint x: 570, startPoint y: 18, endPoint x: 576, endPoint y: 20, distance: 6.7
click at [576, 20] on app-crew-profile "Close pop-in Profile Previous Next [PERSON_NAME] star Not rated 71km t. [PHONE_…" at bounding box center [618, 202] width 131 height 405
drag, startPoint x: 578, startPoint y: 23, endPoint x: 611, endPoint y: 37, distance: 35.6
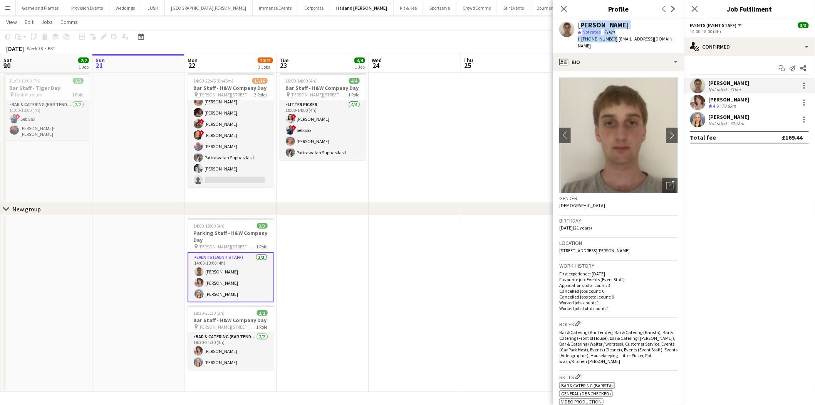
click at [611, 37] on div "[PERSON_NAME] star Not rated 71km t. [PHONE_NUMBER] | [EMAIL_ADDRESS][DOMAIN_NA…" at bounding box center [628, 36] width 100 height 28
copy div "[PERSON_NAME] star Not rated 71km t. [PHONE_NUMBER]"
click at [733, 99] on div "[PERSON_NAME]" at bounding box center [729, 99] width 41 height 7
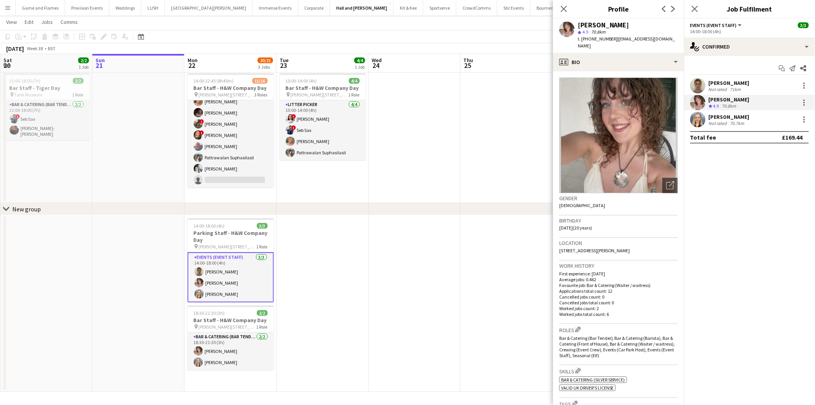
drag, startPoint x: 612, startPoint y: 39, endPoint x: 580, endPoint y: 24, distance: 35.5
click at [580, 24] on div "[PERSON_NAME] star 4.9 70.8km t. [PHONE_NUMBER] | [PERSON_NAME][EMAIL_ADDRESS][…" at bounding box center [628, 36] width 100 height 28
copy div "[PERSON_NAME] star 4.9 70.8km t. [PHONE_NUMBER]"
click at [725, 121] on div "Not rated" at bounding box center [719, 123] width 20 height 6
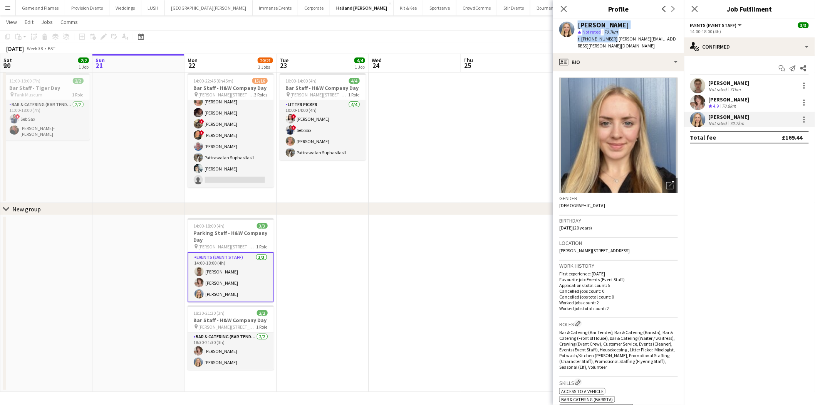
drag, startPoint x: 582, startPoint y: 34, endPoint x: 576, endPoint y: 28, distance: 8.2
click at [576, 28] on div "[PERSON_NAME] star Not rated 70.7km t. [PHONE_NUMBER] | [PERSON_NAME][EMAIL_ADD…" at bounding box center [618, 35] width 131 height 34
copy div "[PERSON_NAME] star Not rated 70.7km t. [PHONE_NUMBER]"
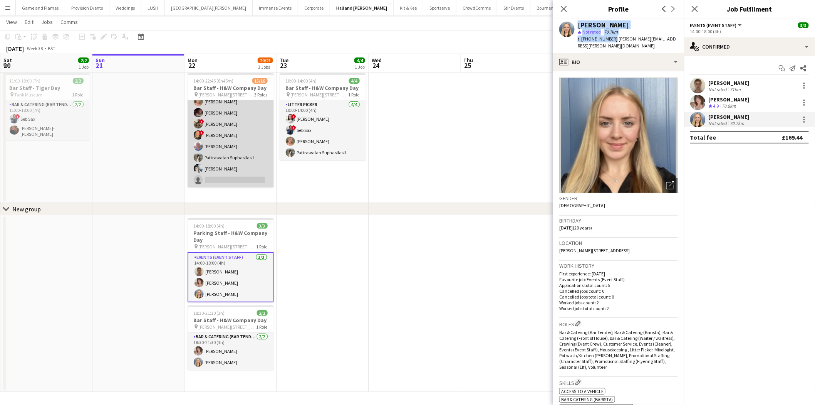
click at [226, 152] on app-card-role "Bar & Catering (Bar Tender) 3A [DATE] 14:45-22:45 (8h) [PERSON_NAME] [PERSON_NA…" at bounding box center [231, 112] width 86 height 149
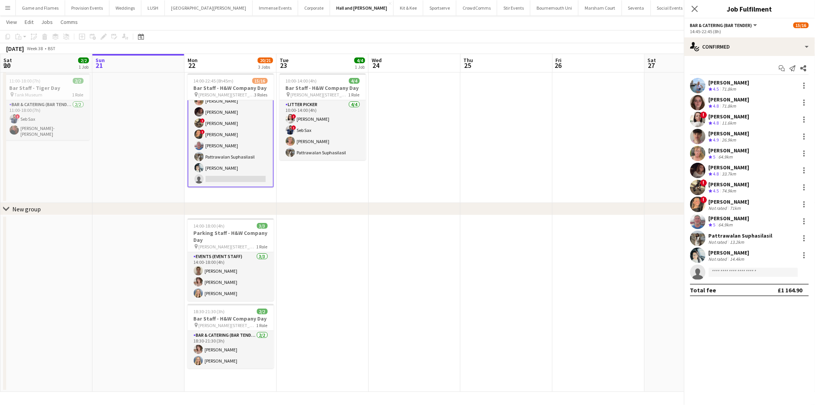
scroll to position [140, 0]
click at [806, 237] on div at bounding box center [804, 238] width 9 height 9
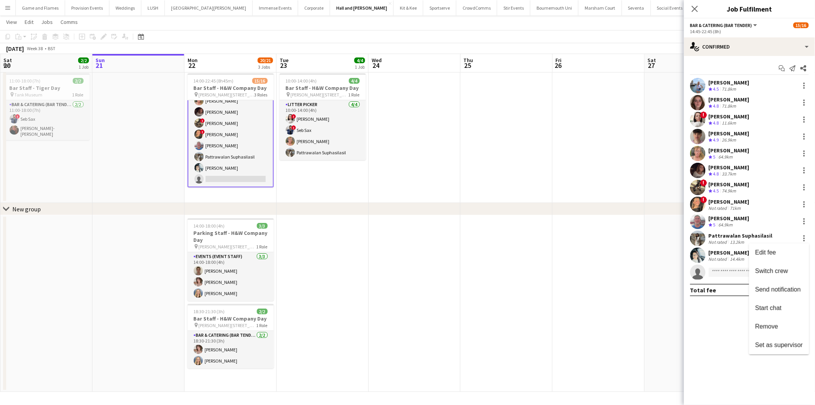
click at [744, 235] on div at bounding box center [407, 202] width 815 height 405
click at [744, 235] on div "Pattrawalan Suphasilasil" at bounding box center [741, 235] width 64 height 7
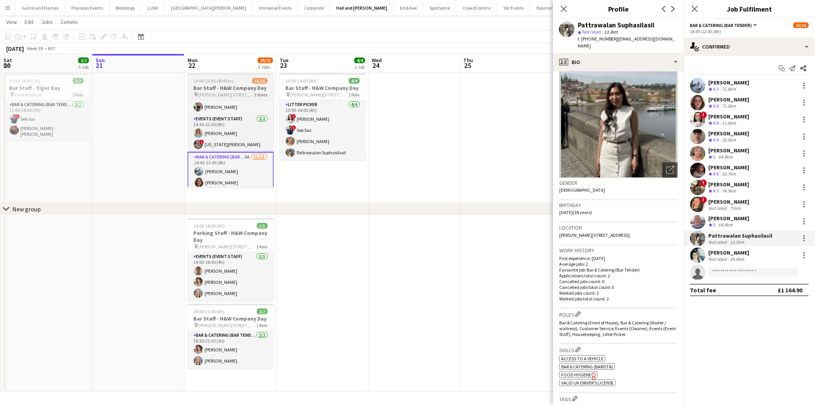
scroll to position [0, 0]
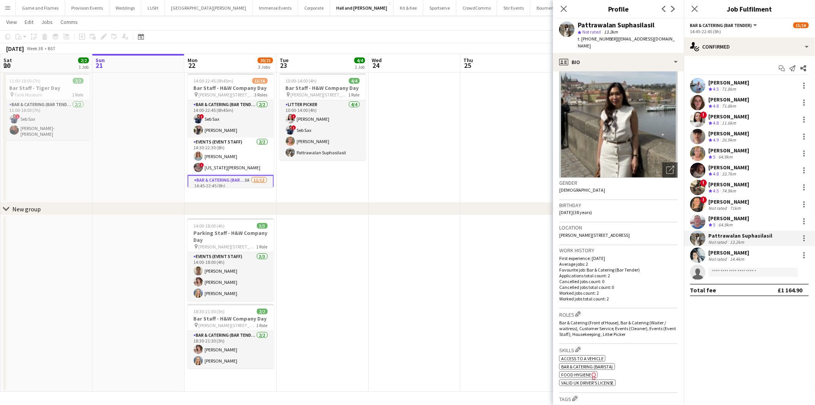
click at [735, 169] on div "[PERSON_NAME]" at bounding box center [729, 167] width 41 height 7
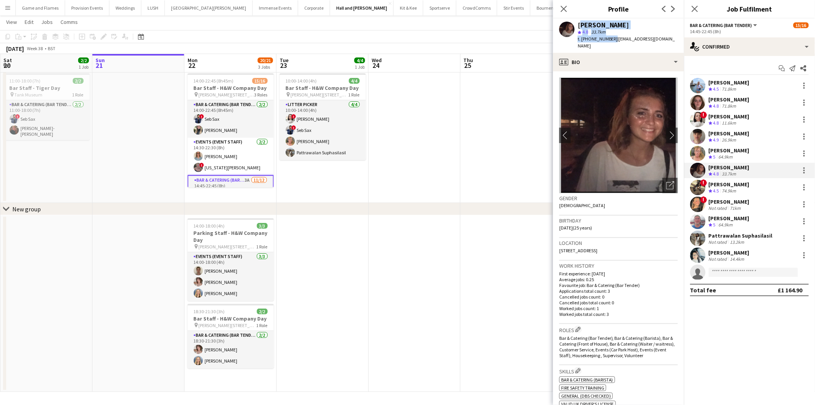
drag, startPoint x: 612, startPoint y: 39, endPoint x: 577, endPoint y: 22, distance: 38.9
click at [577, 22] on div "[PERSON_NAME] star 4.8 33.7km t. [PHONE_NUMBER] | [EMAIL_ADDRESS][DOMAIN_NAME]" at bounding box center [618, 35] width 131 height 34
copy div "[PERSON_NAME] star 4.8 33.7km t. [PHONE_NUMBER]"
click at [243, 314] on div "18:30-21:30 (3h) 2/2" at bounding box center [231, 311] width 86 height 6
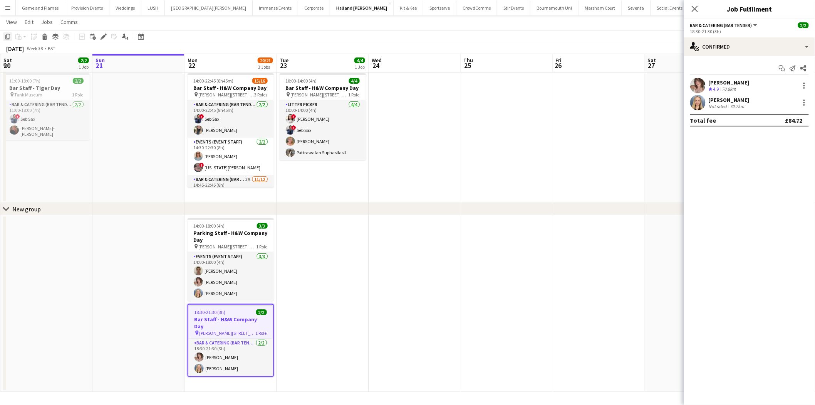
click at [6, 37] on icon at bounding box center [7, 36] width 5 height 5
click at [225, 378] on app-date-cell "14:00-18:00 (4h) 3/3 Parking Staff - H&W Company Day pin [PERSON_NAME][GEOGRAPH…" at bounding box center [231, 303] width 92 height 176
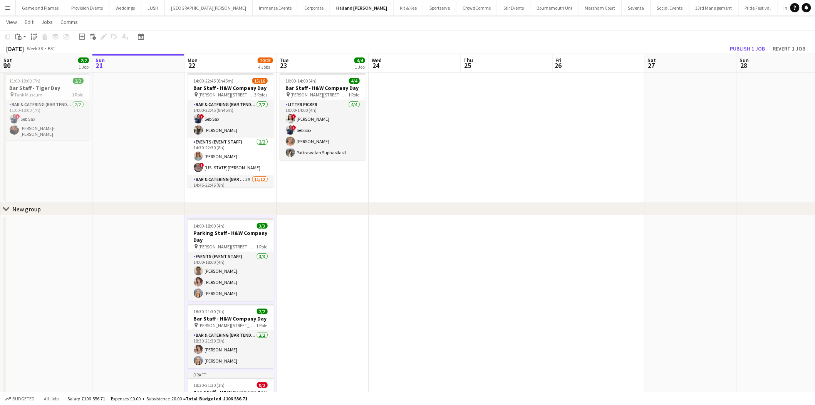
click at [225, 378] on div at bounding box center [231, 378] width 86 height 2
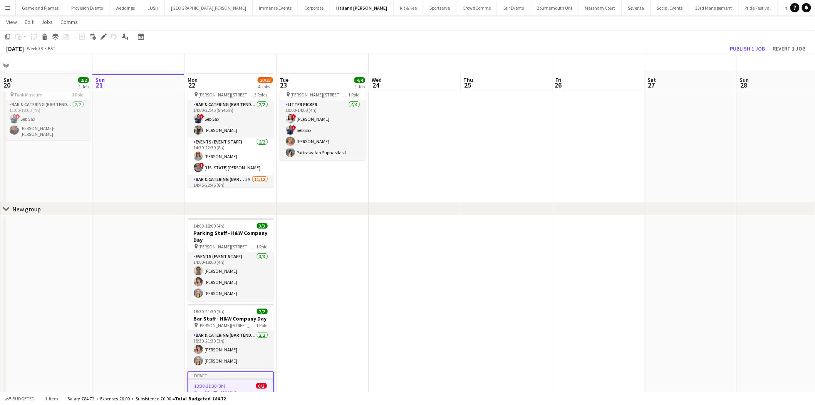
scroll to position [97, 0]
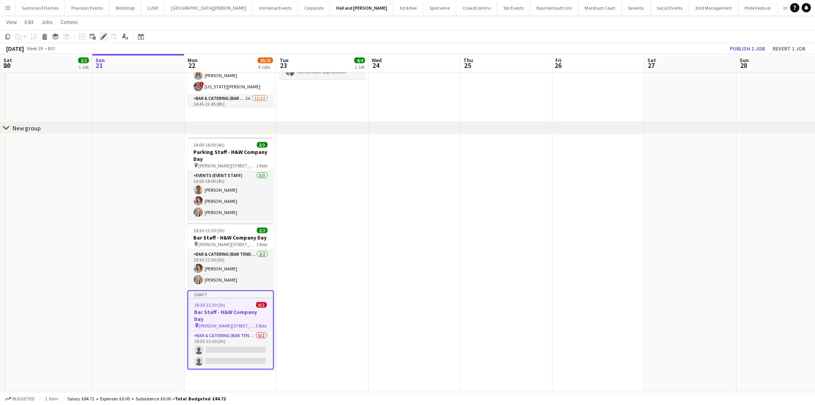
click at [103, 34] on icon "Edit" at bounding box center [104, 37] width 6 height 6
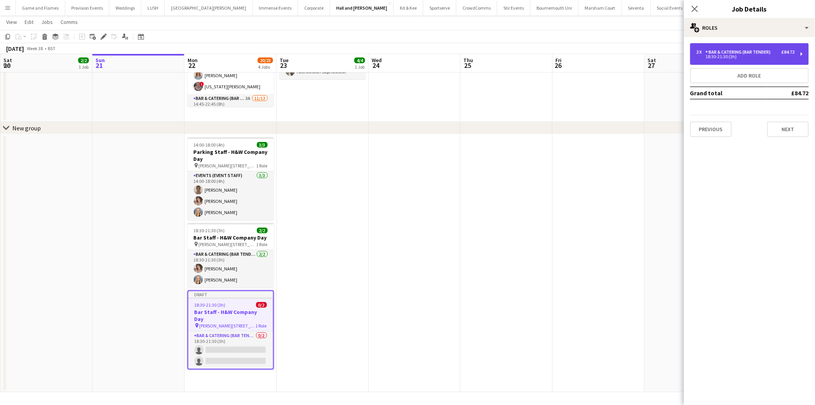
click at [730, 47] on div "2 x Bar & Catering (Bar Tender) £84.72 18:30-21:30 (3h)" at bounding box center [750, 54] width 119 height 22
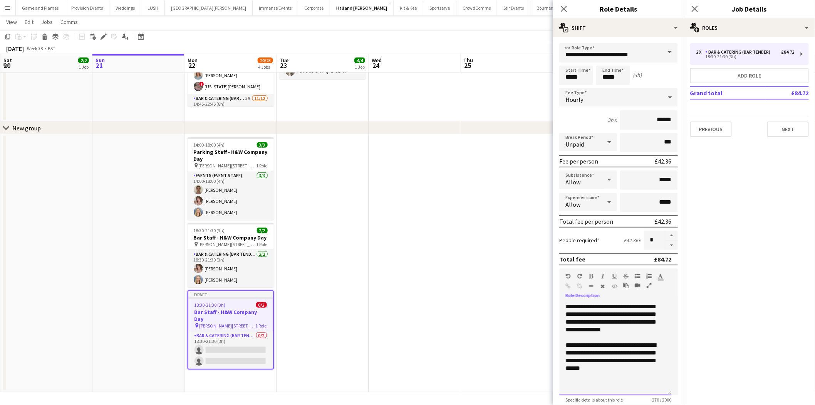
click at [622, 368] on div "**********" at bounding box center [613, 356] width 94 height 31
click at [651, 356] on div "**********" at bounding box center [613, 356] width 94 height 31
click at [646, 47] on input "**********" at bounding box center [619, 52] width 119 height 19
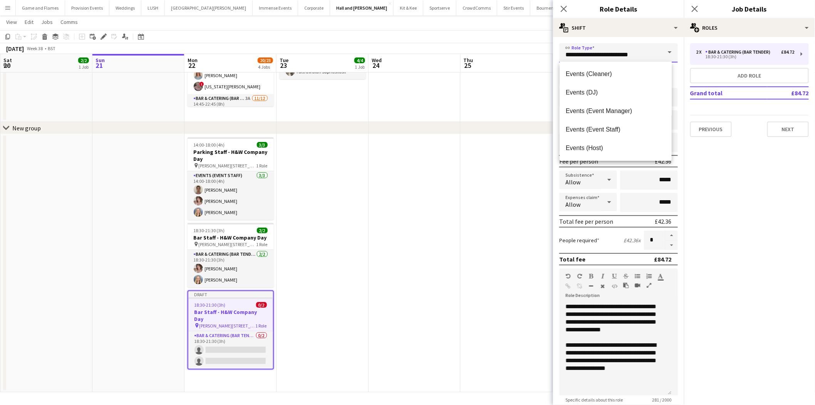
scroll to position [245, 0]
click at [614, 121] on mat-option "Events (Event Staff)" at bounding box center [616, 125] width 112 height 18
type input "**********"
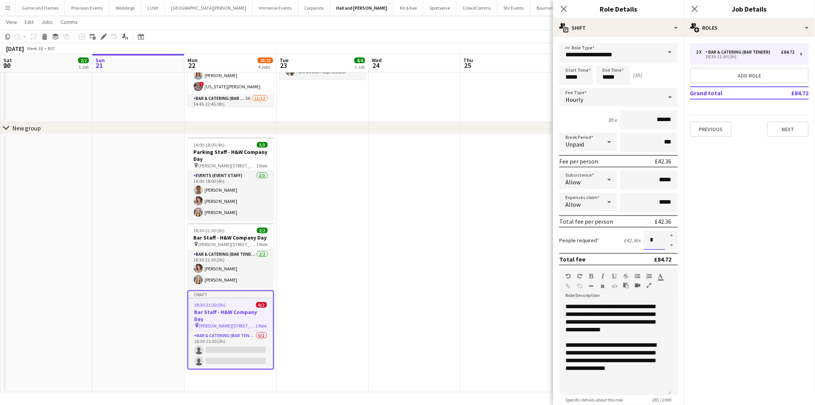
click at [652, 240] on input "*" at bounding box center [654, 239] width 21 height 19
type input "*"
click at [445, 176] on app-date-cell at bounding box center [415, 263] width 92 height 258
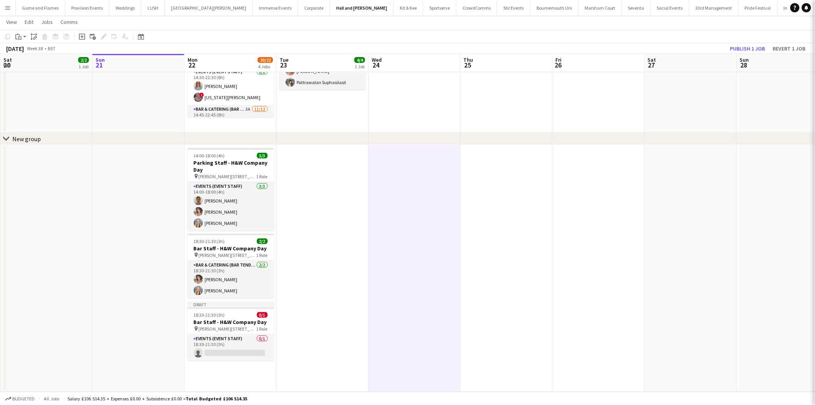
scroll to position [86, 0]
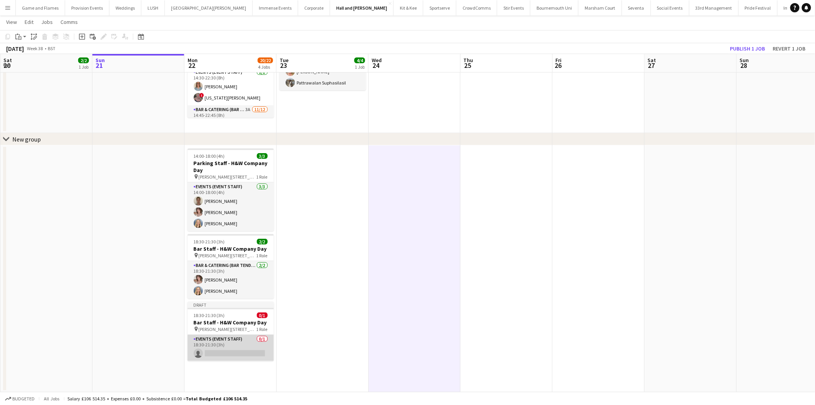
click at [252, 356] on app-card-role "Events (Event Staff) 0/1 18:30-21:30 (3h) single-neutral-actions" at bounding box center [231, 347] width 86 height 26
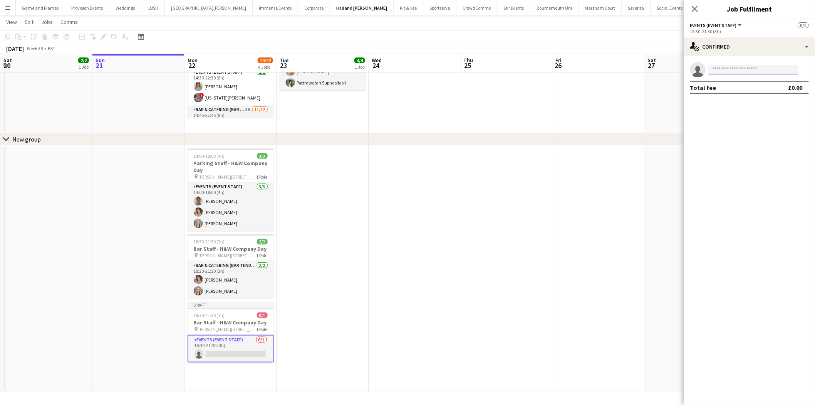
click at [735, 67] on input at bounding box center [753, 69] width 89 height 9
type input "*****"
click at [737, 96] on div "[PERSON_NAME] Active [EMAIL_ADDRESS][DOMAIN_NAME] [PHONE_NUMBER]" at bounding box center [753, 86] width 89 height 25
click at [741, 89] on span "[EMAIL_ADDRESS][DOMAIN_NAME]" at bounding box center [754, 87] width 77 height 6
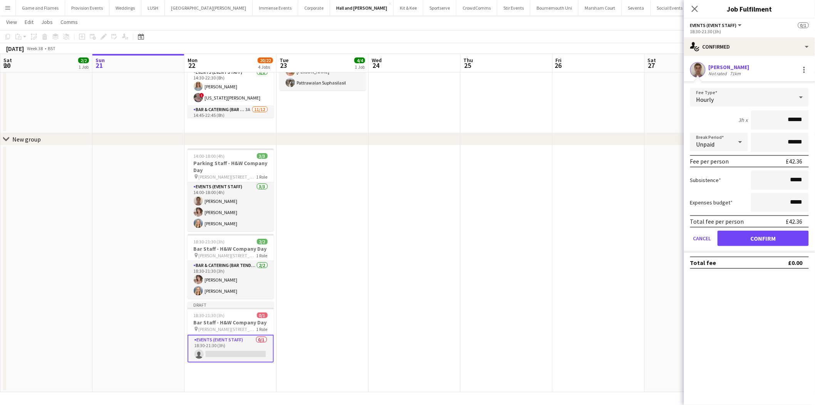
click at [617, 101] on app-date-cell at bounding box center [599, 66] width 92 height 133
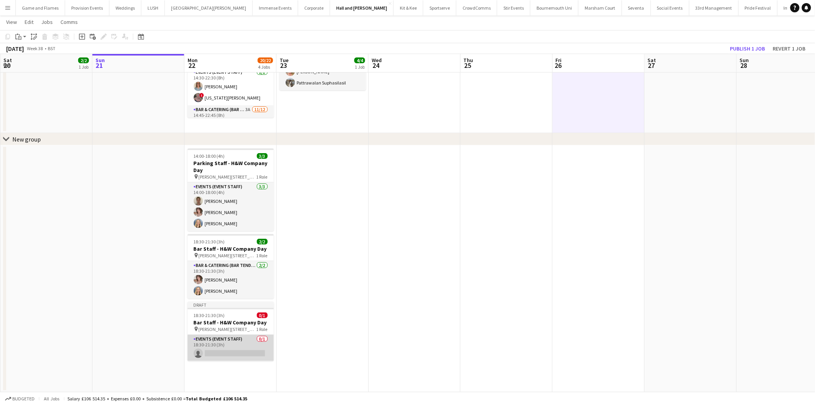
click at [253, 342] on app-card-role "Events (Event Staff) 0/1 18:30-21:30 (3h) single-neutral-actions" at bounding box center [231, 347] width 86 height 26
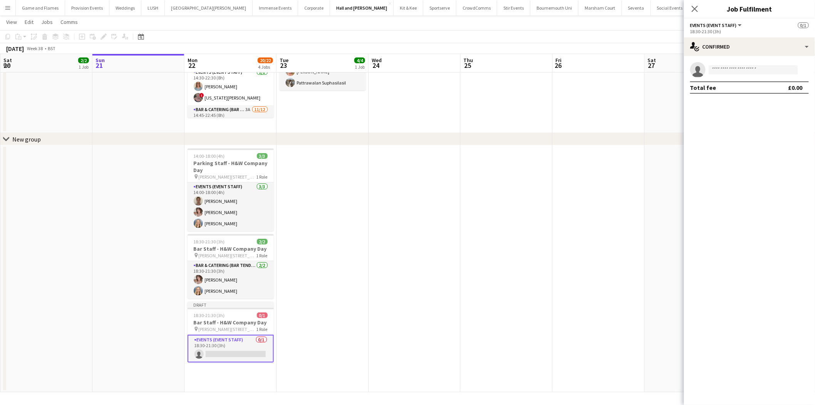
click at [746, 61] on div "single-neutral-actions Total fee £0.00" at bounding box center [749, 78] width 131 height 44
click at [741, 67] on input at bounding box center [753, 69] width 89 height 9
type input "*****"
click at [738, 96] on div "[PERSON_NAME] Active [EMAIL_ADDRESS][DOMAIN_NAME] [PHONE_NUMBER]" at bounding box center [753, 86] width 89 height 25
click at [758, 95] on span "[PHONE_NUMBER]" at bounding box center [754, 93] width 77 height 6
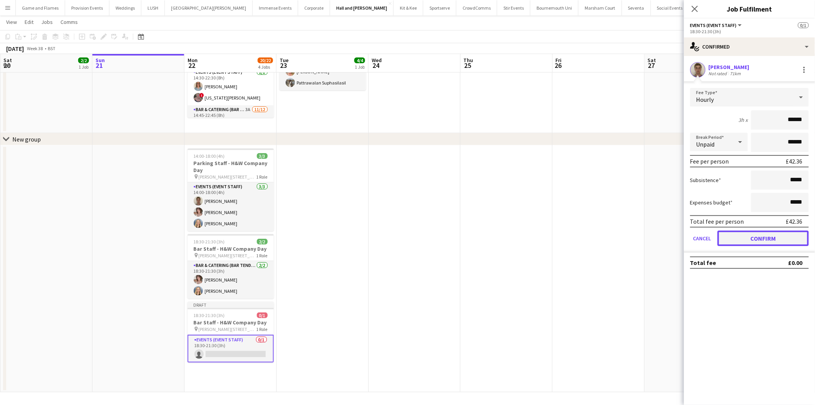
click at [743, 230] on button "Confirm" at bounding box center [763, 237] width 91 height 15
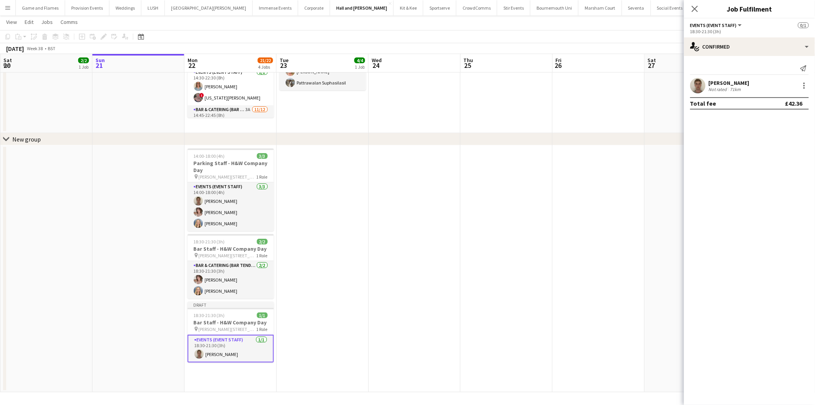
click at [632, 173] on app-date-cell at bounding box center [599, 268] width 92 height 247
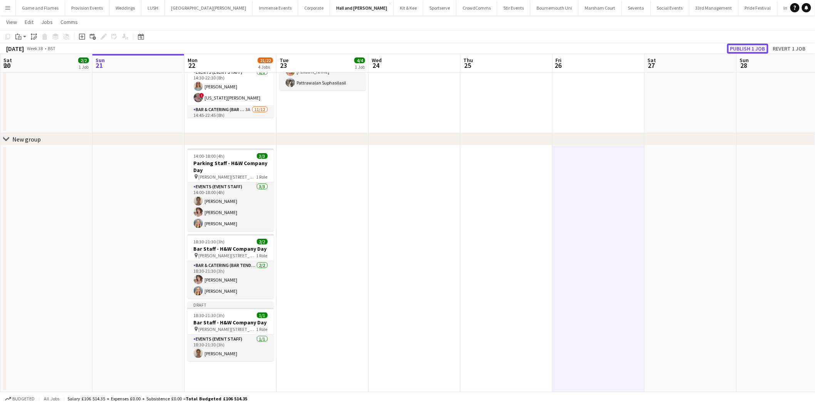
click at [752, 48] on button "Publish 1 job" at bounding box center [748, 49] width 41 height 10
